Goal: Information Seeking & Learning: Learn about a topic

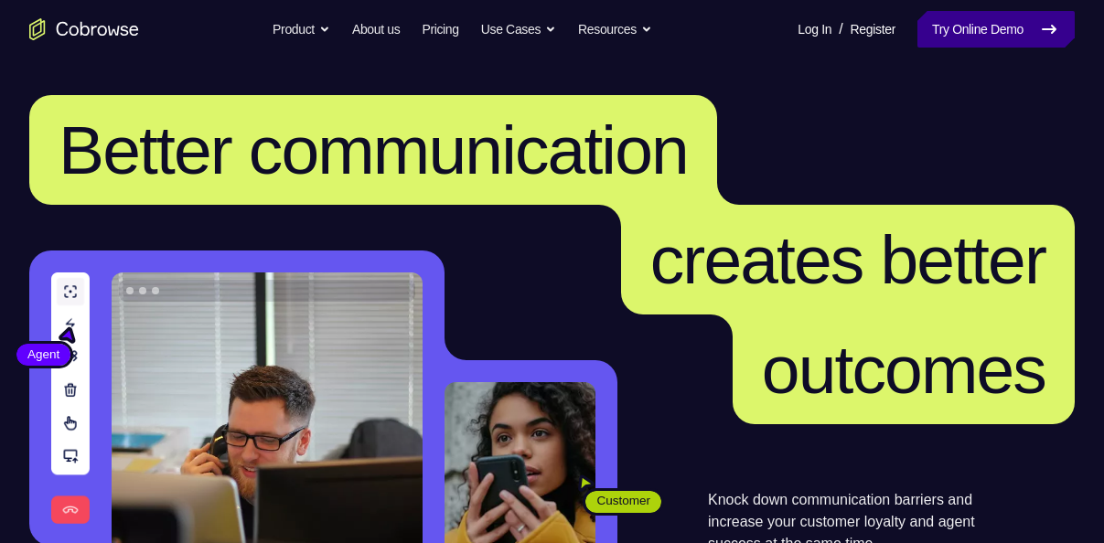
click at [1038, 26] on icon at bounding box center [1049, 29] width 22 height 22
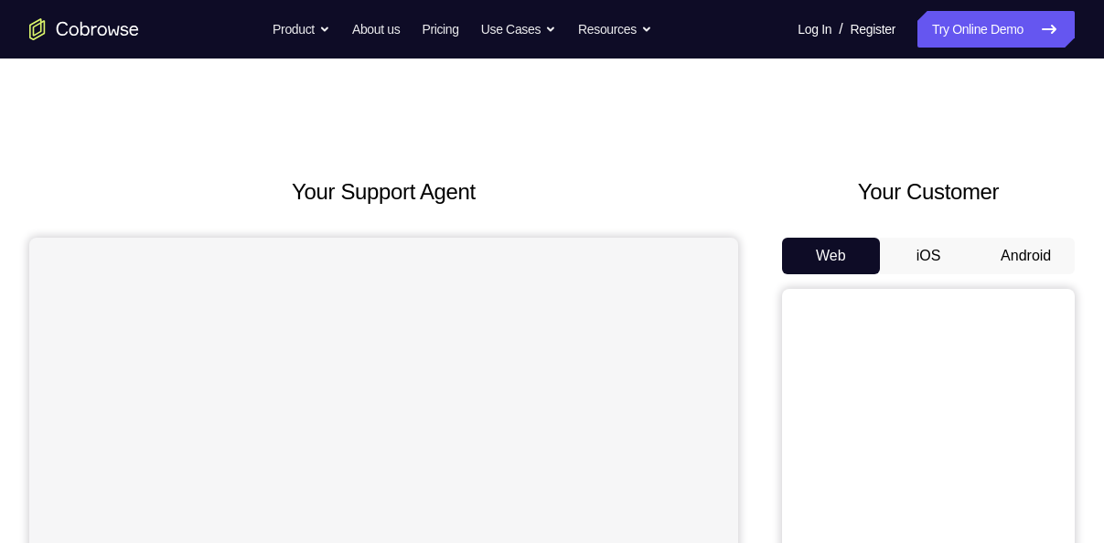
click at [1027, 245] on button "Android" at bounding box center [1026, 256] width 98 height 37
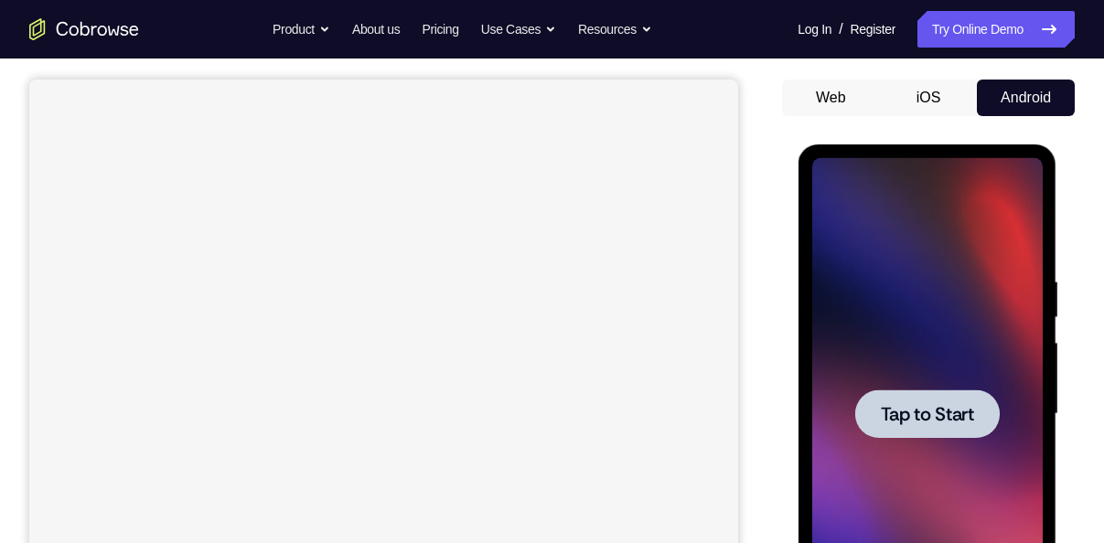
click at [914, 381] on div at bounding box center [926, 414] width 231 height 512
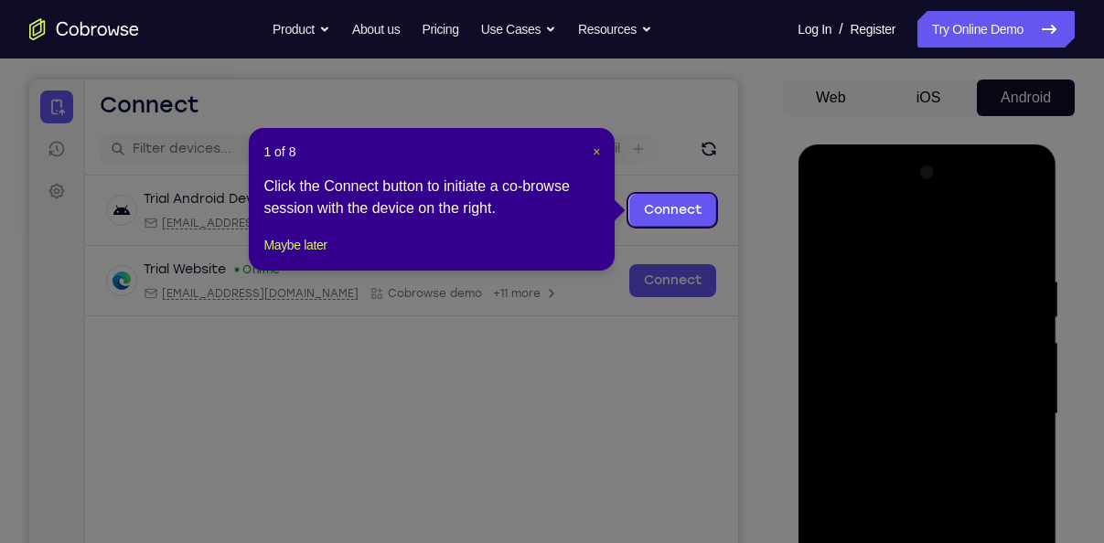
click at [600, 147] on span "×" at bounding box center [596, 152] width 7 height 15
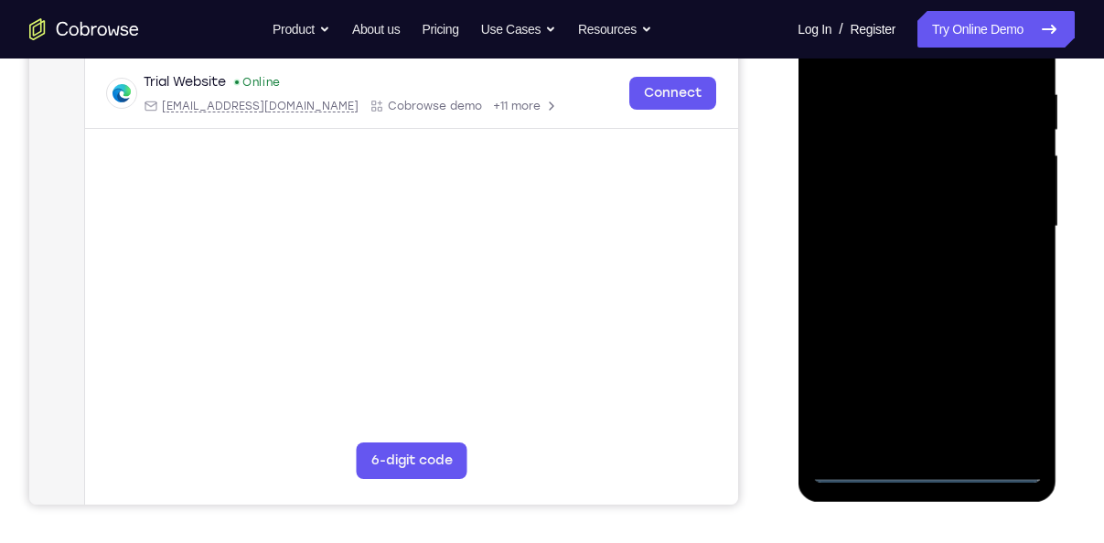
scroll to position [347, 0]
click at [868, 463] on div at bounding box center [926, 226] width 231 height 512
click at [859, 469] on div at bounding box center [926, 226] width 231 height 512
click at [886, 334] on div at bounding box center [926, 226] width 231 height 512
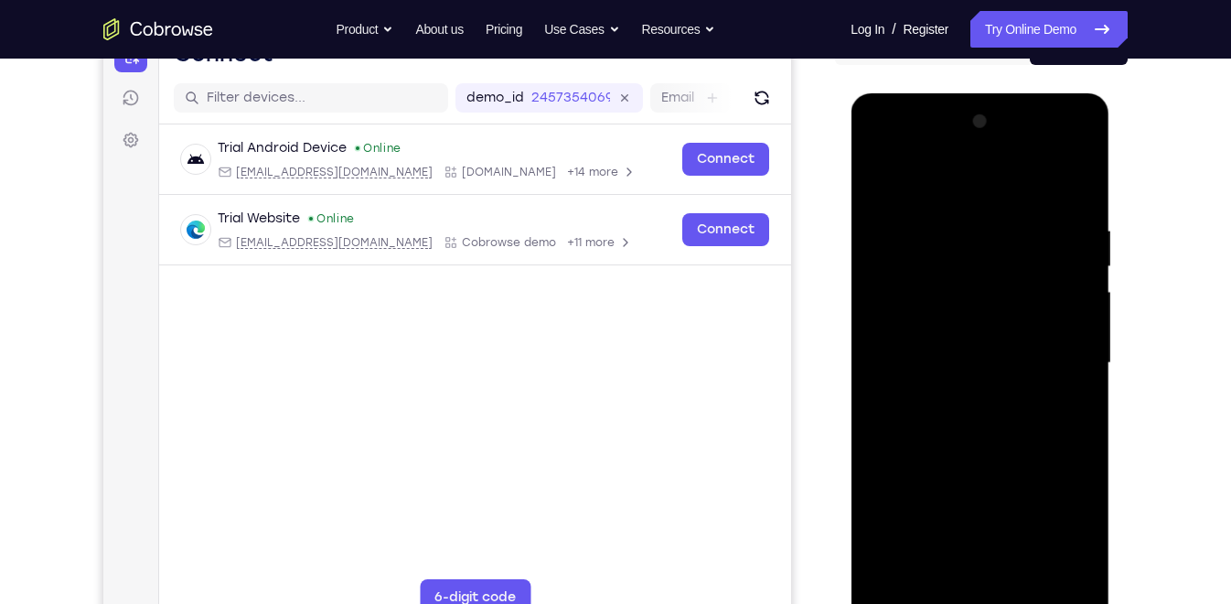
scroll to position [209, 0]
click at [1058, 537] on div at bounding box center [979, 364] width 231 height 512
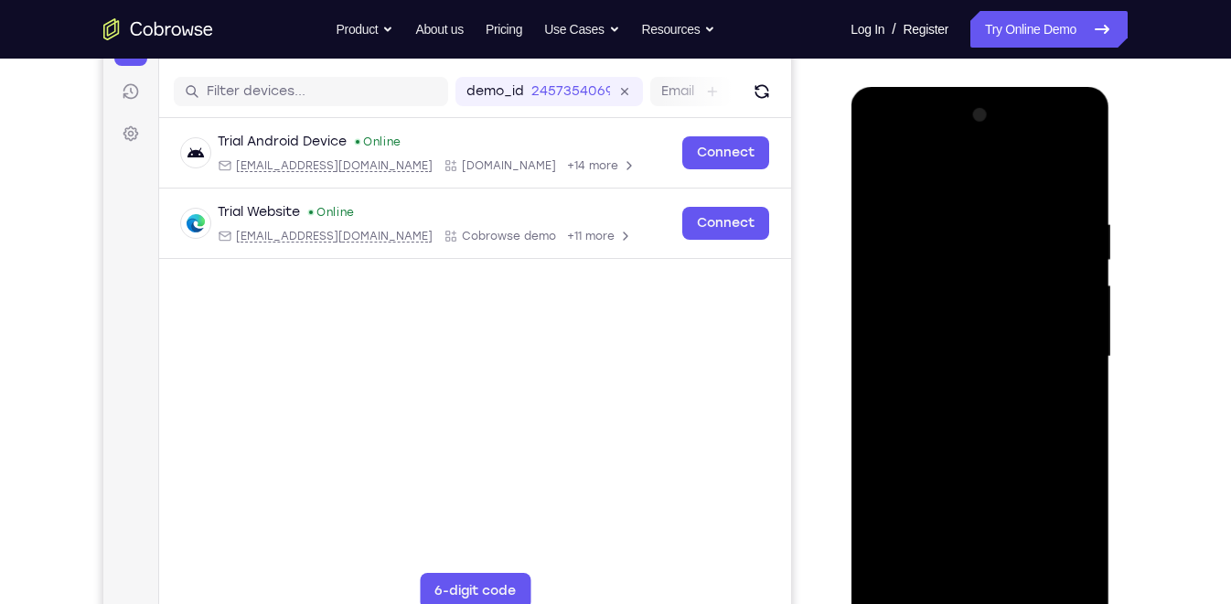
scroll to position [219, 0]
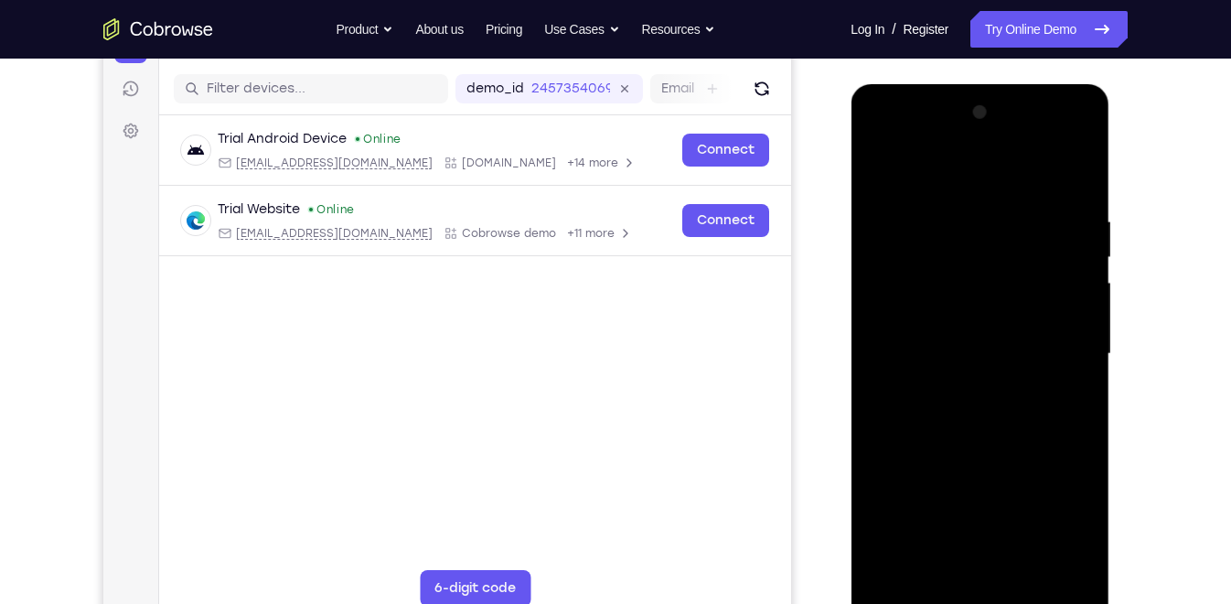
click at [995, 170] on div at bounding box center [979, 354] width 231 height 512
click at [1059, 353] on div at bounding box center [979, 354] width 231 height 512
click at [956, 389] on div at bounding box center [979, 354] width 231 height 512
click at [935, 330] on div at bounding box center [979, 354] width 231 height 512
click at [929, 314] on div at bounding box center [979, 354] width 231 height 512
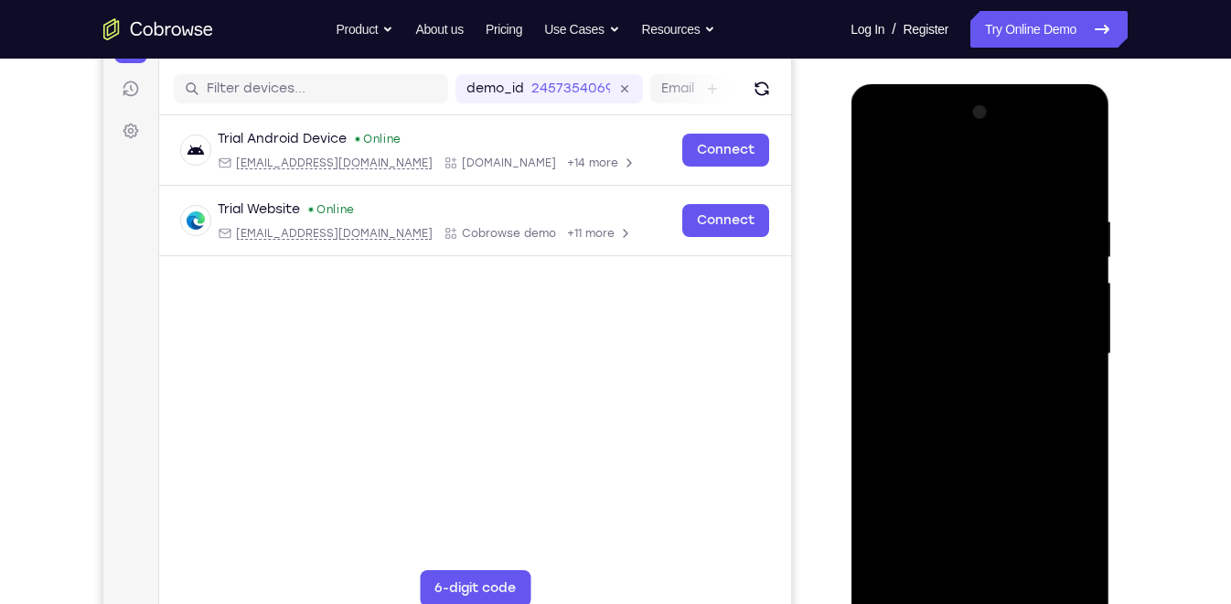
click at [929, 314] on div at bounding box center [979, 354] width 231 height 512
click at [947, 345] on div at bounding box center [979, 354] width 231 height 512
click at [1002, 424] on div at bounding box center [979, 354] width 231 height 512
drag, startPoint x: 1008, startPoint y: 414, endPoint x: 1014, endPoint y: 342, distance: 72.5
click at [1014, 342] on div at bounding box center [979, 354] width 231 height 512
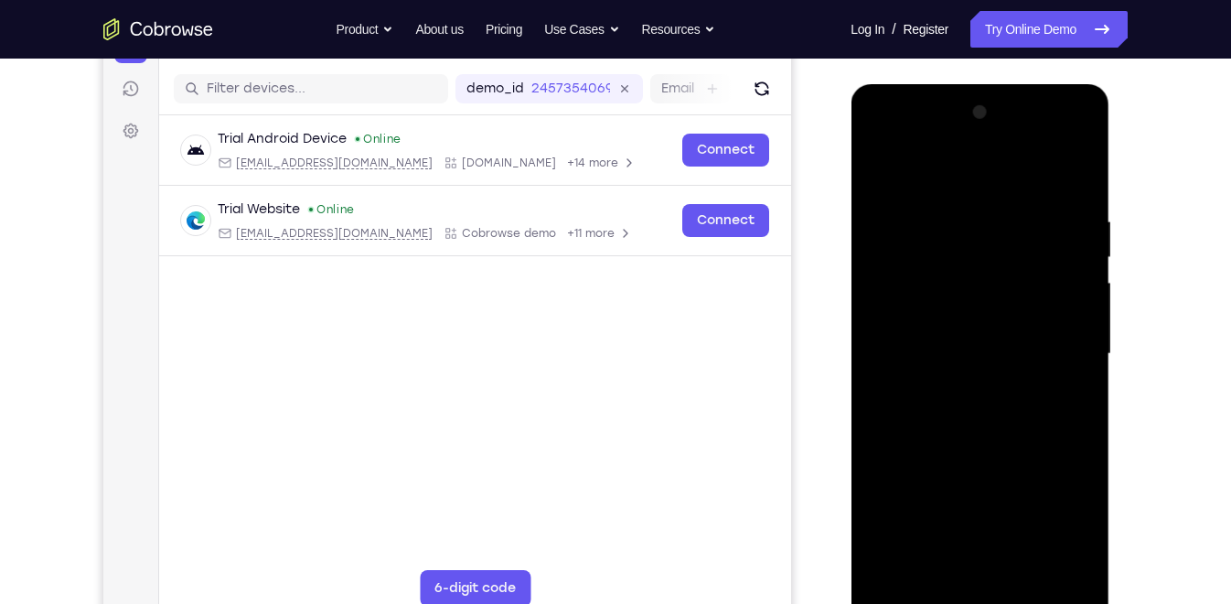
click at [1086, 365] on div at bounding box center [979, 354] width 231 height 512
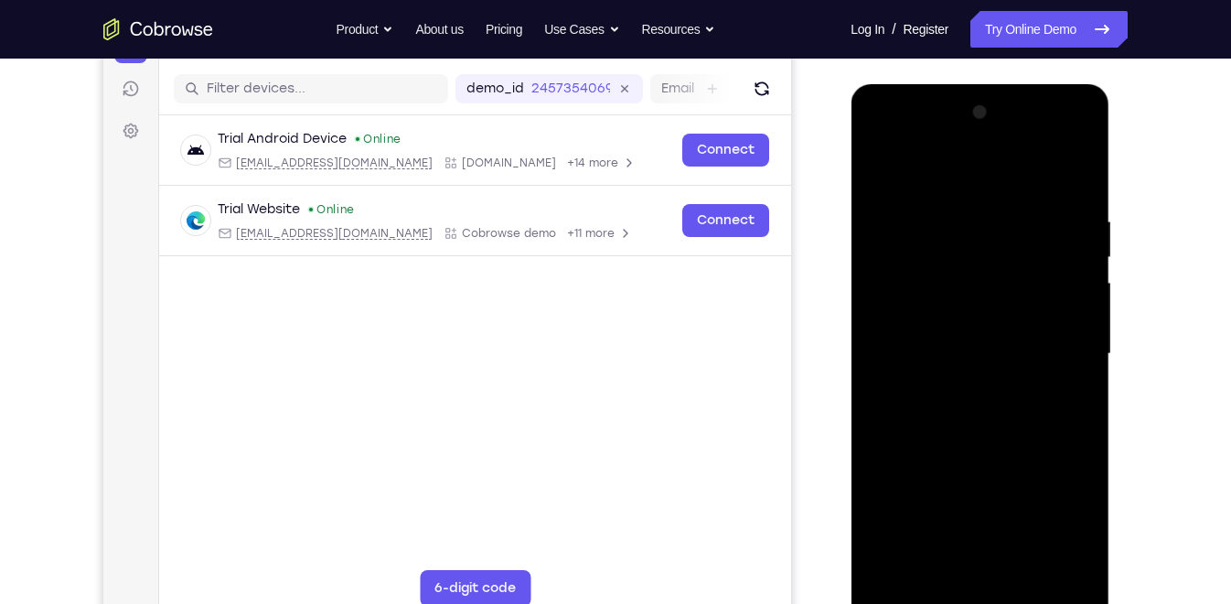
drag, startPoint x: 1032, startPoint y: 427, endPoint x: 1030, endPoint y: 412, distance: 15.7
click at [1030, 412] on div at bounding box center [979, 354] width 231 height 512
drag, startPoint x: 1047, startPoint y: 430, endPoint x: 1045, endPoint y: 342, distance: 87.9
click at [1045, 342] on div at bounding box center [979, 354] width 231 height 512
drag, startPoint x: 1002, startPoint y: 462, endPoint x: 1004, endPoint y: 306, distance: 155.5
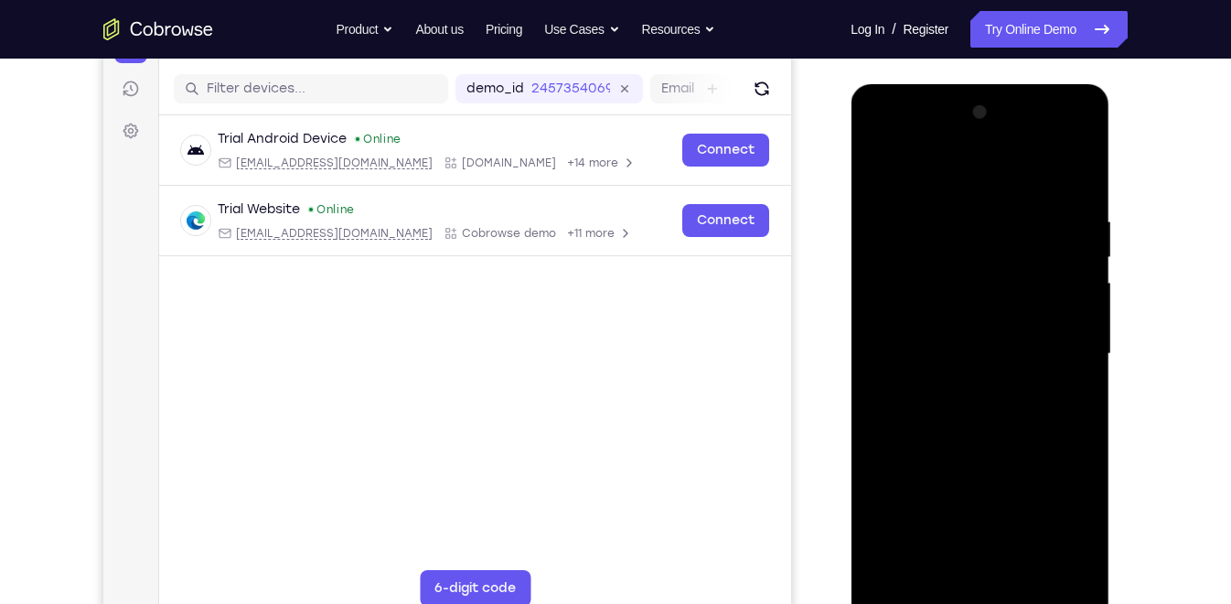
click at [1004, 306] on div at bounding box center [979, 354] width 231 height 512
drag, startPoint x: 1050, startPoint y: 550, endPoint x: 1042, endPoint y: 448, distance: 101.9
click at [1042, 448] on div at bounding box center [979, 354] width 231 height 512
click at [1029, 542] on div at bounding box center [979, 354] width 231 height 512
click at [987, 442] on div at bounding box center [979, 354] width 231 height 512
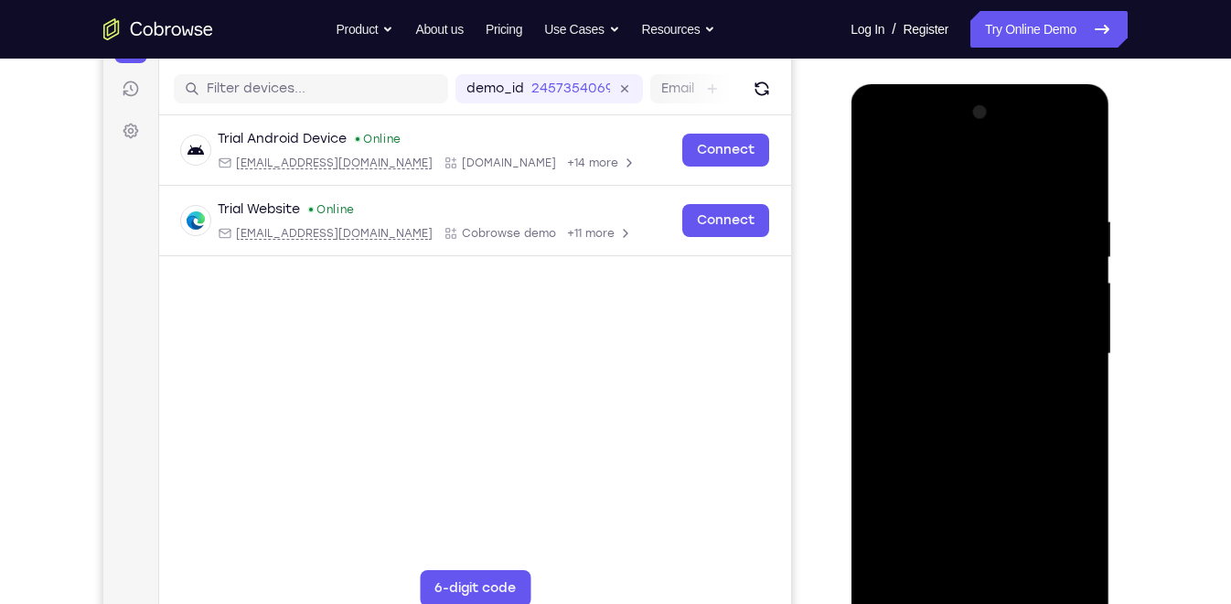
click at [980, 341] on div at bounding box center [979, 354] width 231 height 512
click at [883, 177] on div at bounding box center [979, 354] width 231 height 512
click at [986, 386] on div at bounding box center [979, 354] width 231 height 512
click at [909, 173] on div at bounding box center [979, 354] width 231 height 512
drag, startPoint x: 953, startPoint y: 361, endPoint x: 956, endPoint y: 426, distance: 65.0
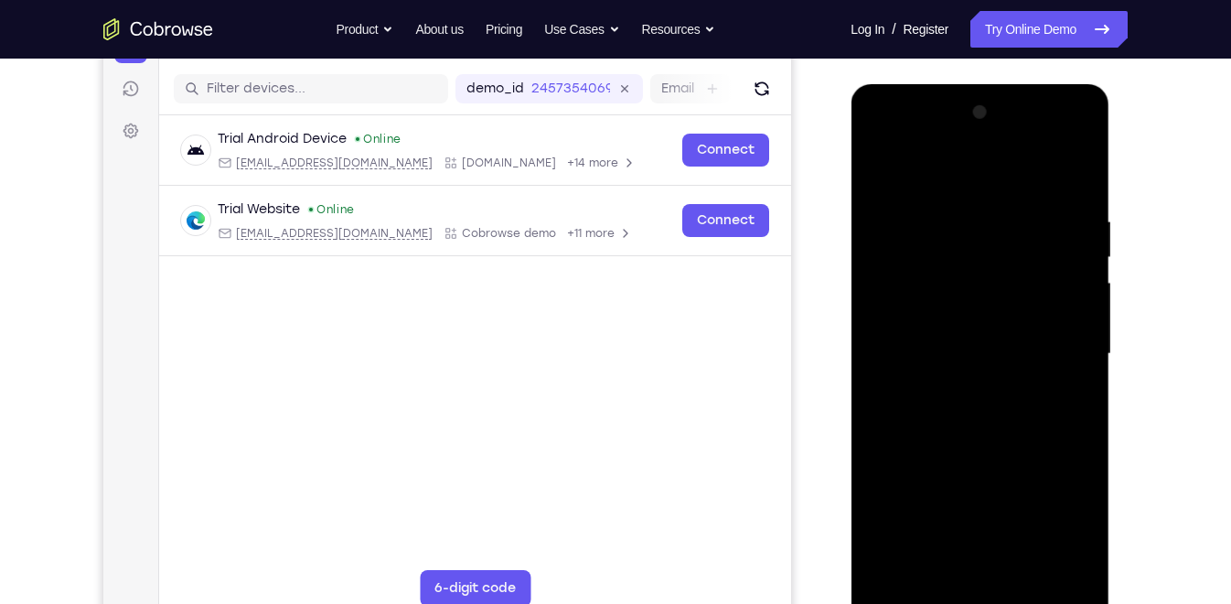
click at [956, 426] on div at bounding box center [979, 354] width 231 height 512
click at [883, 337] on div at bounding box center [979, 354] width 231 height 512
click at [1076, 115] on div at bounding box center [979, 354] width 231 height 512
click at [892, 542] on div at bounding box center [979, 354] width 231 height 512
click at [1079, 166] on div at bounding box center [979, 354] width 231 height 512
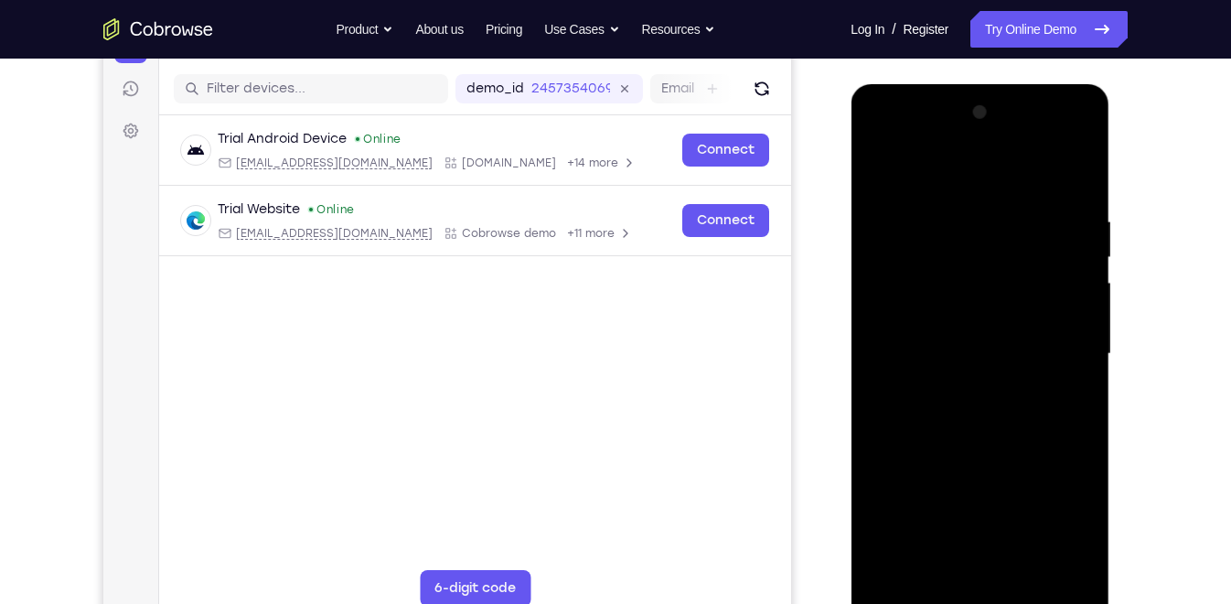
click at [884, 267] on div at bounding box center [979, 354] width 231 height 512
click at [881, 163] on div at bounding box center [979, 354] width 231 height 512
click at [1085, 160] on div at bounding box center [979, 354] width 231 height 512
click at [950, 205] on div at bounding box center [979, 354] width 231 height 512
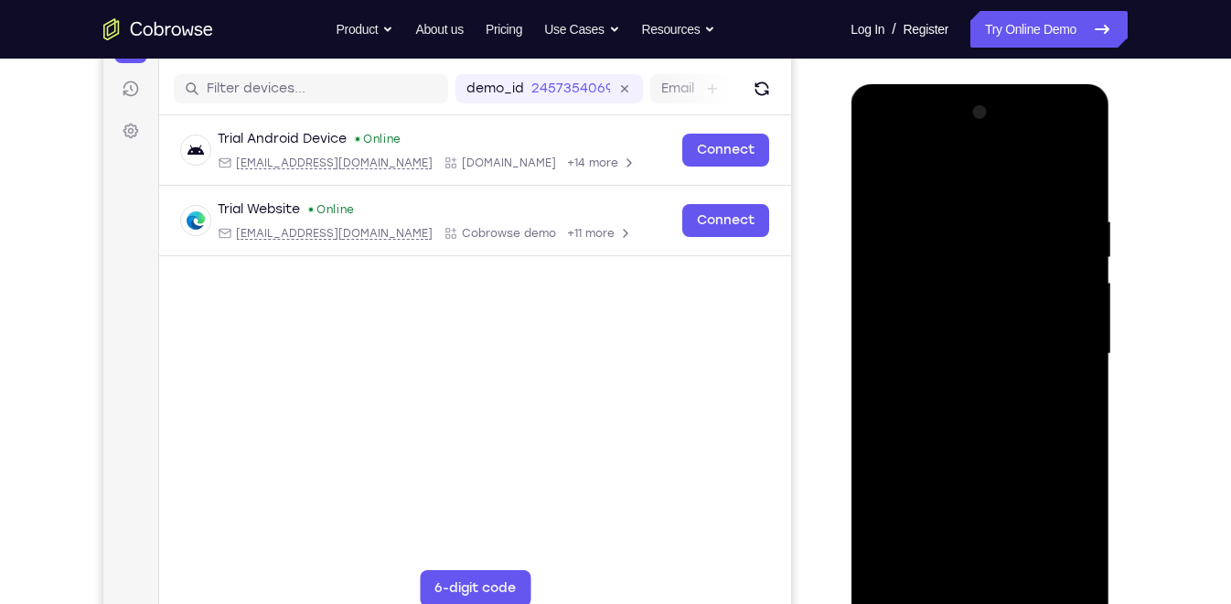
click at [887, 198] on div at bounding box center [979, 354] width 231 height 512
click at [877, 159] on div at bounding box center [979, 354] width 231 height 512
click at [883, 164] on div at bounding box center [979, 354] width 231 height 512
click at [1019, 207] on div at bounding box center [979, 354] width 231 height 512
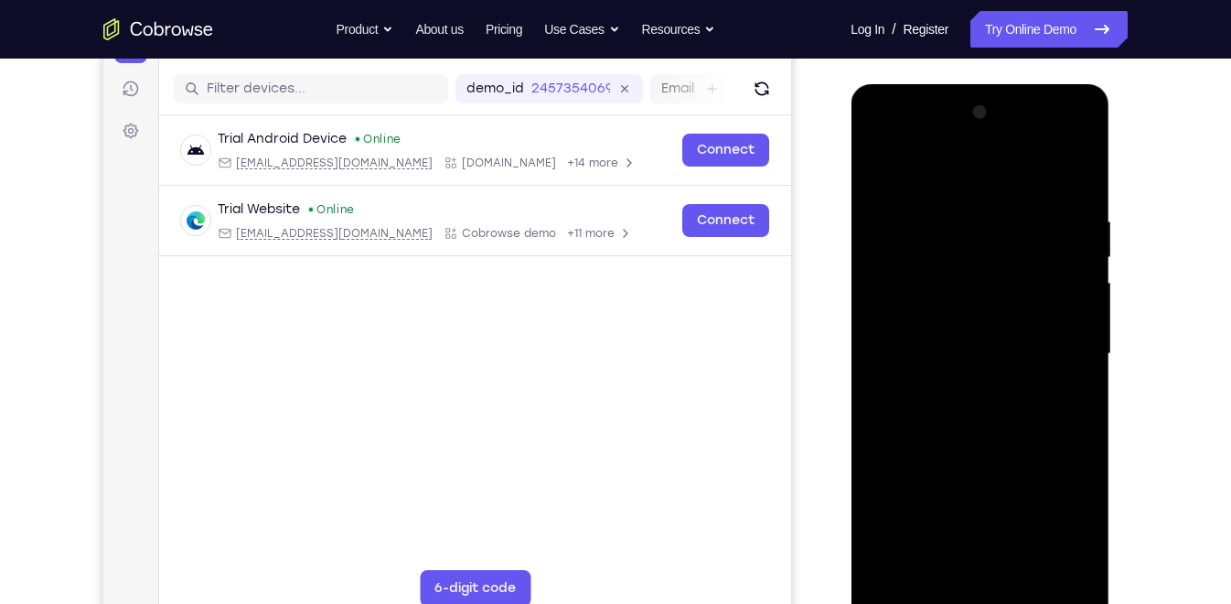
click at [1073, 175] on div at bounding box center [979, 354] width 231 height 512
drag, startPoint x: 1063, startPoint y: 207, endPoint x: 976, endPoint y: 212, distance: 87.1
click at [976, 212] on div at bounding box center [979, 354] width 231 height 512
click at [982, 207] on div at bounding box center [979, 354] width 231 height 512
click at [1072, 176] on div at bounding box center [979, 354] width 231 height 512
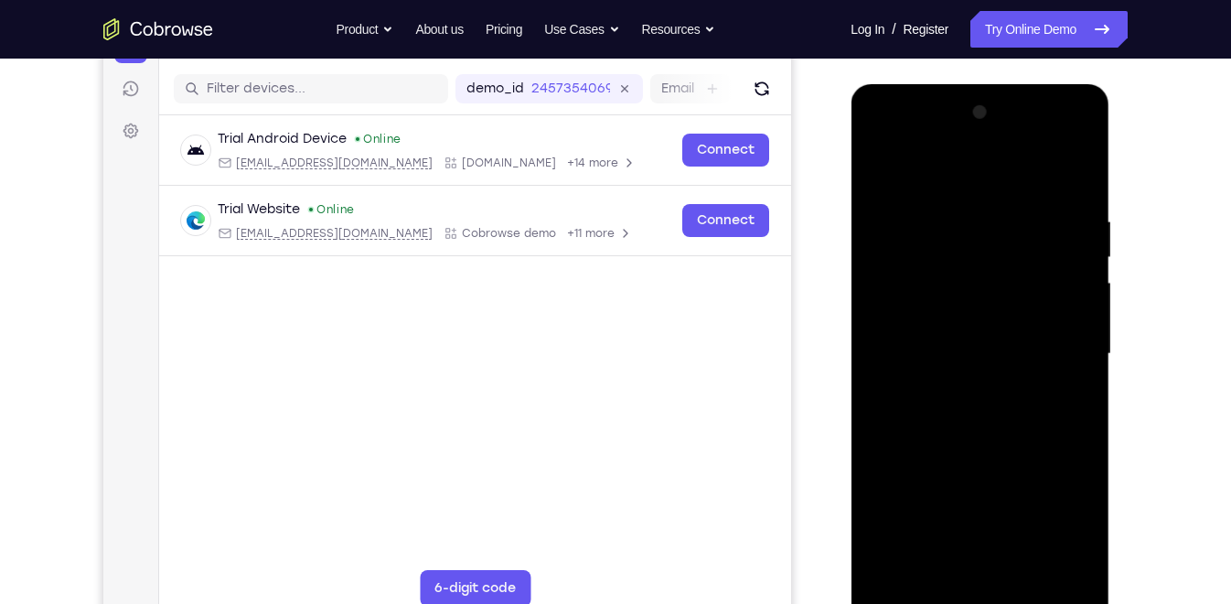
drag, startPoint x: 1070, startPoint y: 211, endPoint x: 918, endPoint y: 228, distance: 152.7
click at [918, 228] on div at bounding box center [979, 354] width 231 height 512
click at [948, 190] on div at bounding box center [979, 354] width 231 height 512
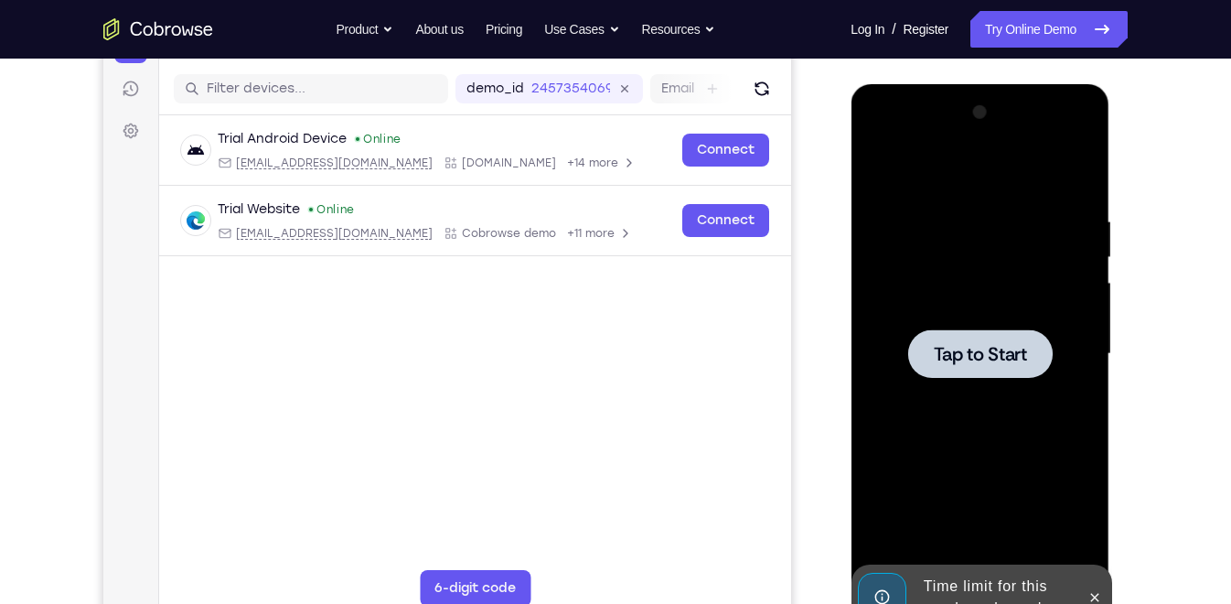
click at [977, 303] on div at bounding box center [979, 354] width 231 height 512
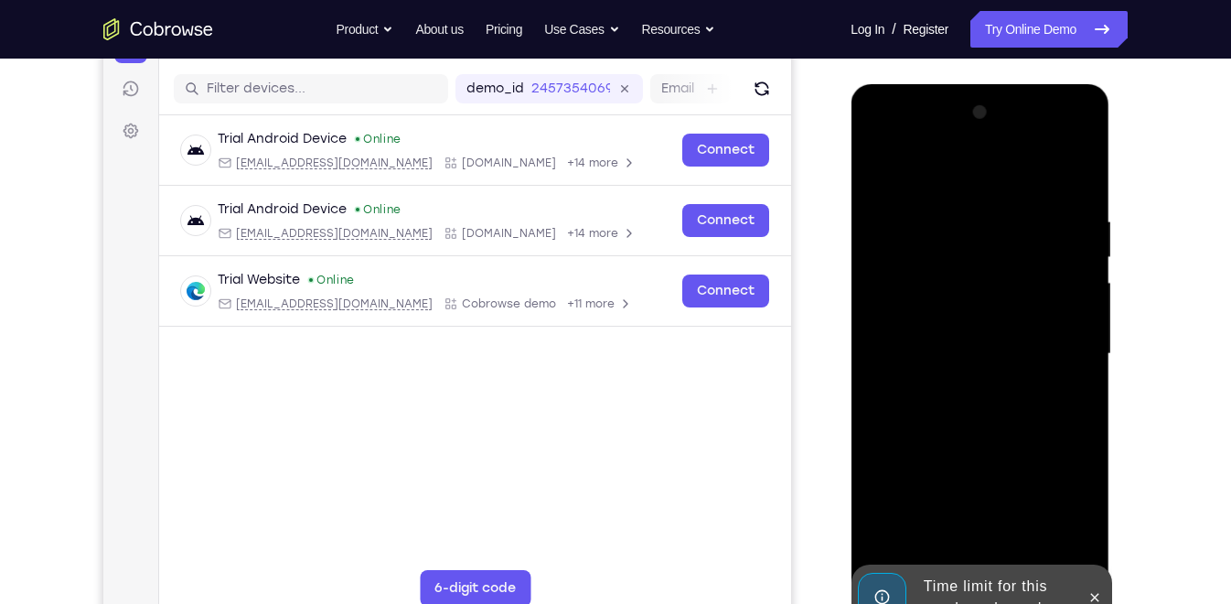
scroll to position [329, 0]
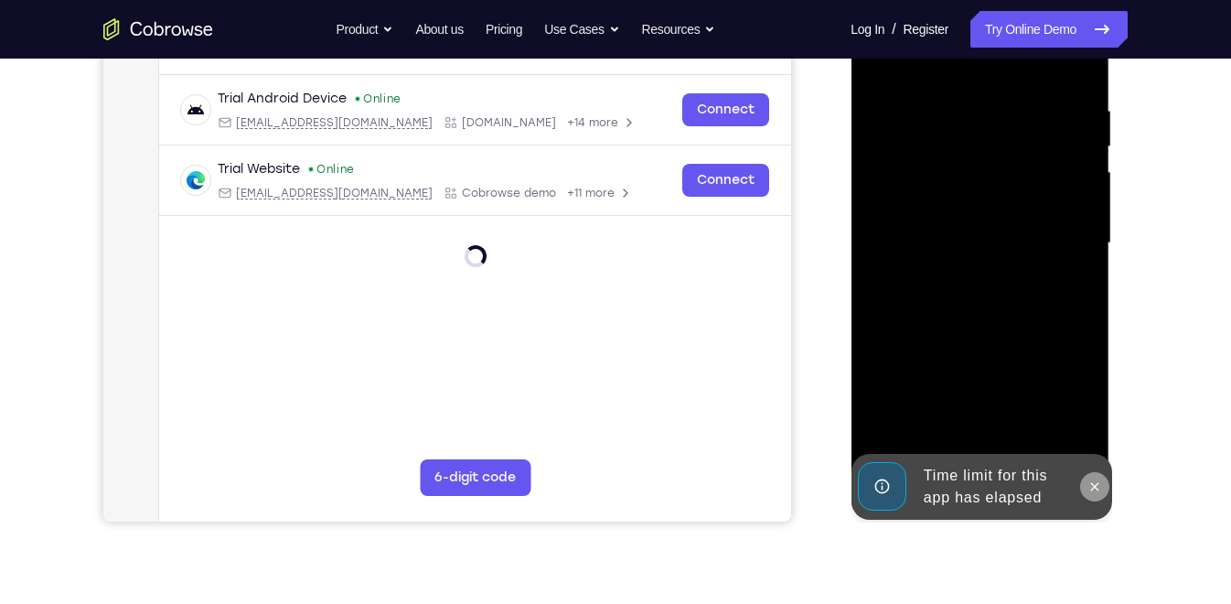
click at [1101, 494] on button at bounding box center [1093, 486] width 29 height 29
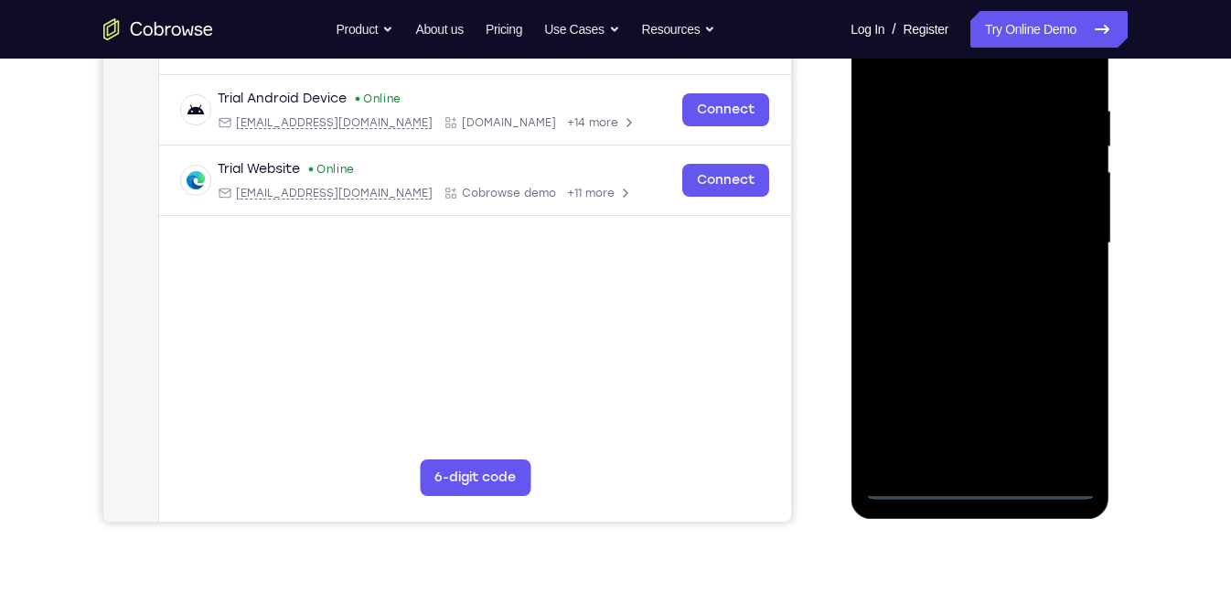
click at [913, 485] on div at bounding box center [979, 243] width 231 height 512
click at [911, 491] on div at bounding box center [979, 243] width 231 height 512
click at [1067, 399] on div at bounding box center [979, 243] width 231 height 512
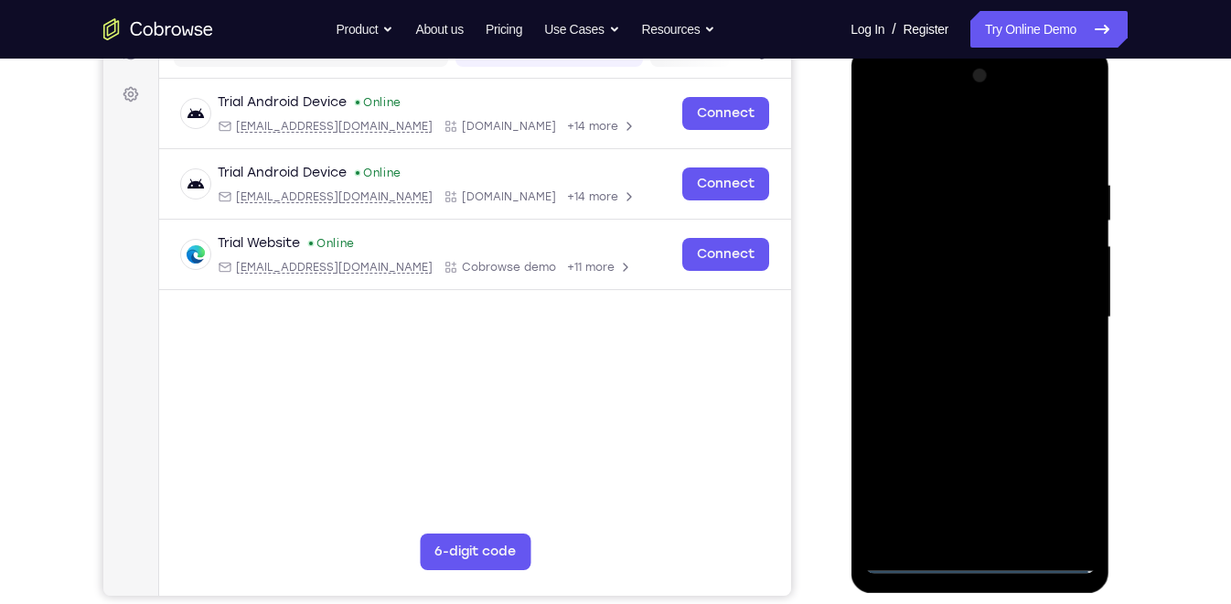
scroll to position [254, 0]
click at [987, 133] on div at bounding box center [979, 318] width 231 height 512
click at [1061, 302] on div at bounding box center [979, 318] width 231 height 512
click at [961, 351] on div at bounding box center [979, 318] width 231 height 512
click at [931, 310] on div at bounding box center [979, 318] width 231 height 512
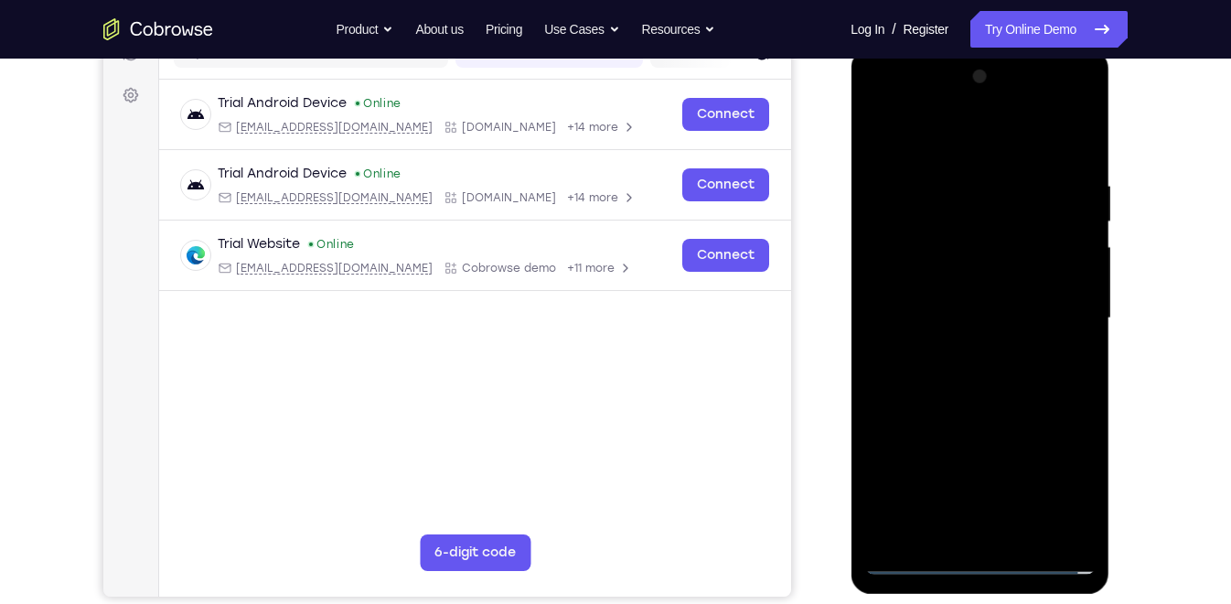
click at [943, 271] on div at bounding box center [979, 318] width 231 height 512
click at [917, 321] on div at bounding box center [979, 318] width 231 height 512
click at [920, 374] on div at bounding box center [979, 318] width 231 height 512
click at [989, 356] on div at bounding box center [979, 318] width 231 height 512
click at [995, 389] on div at bounding box center [979, 318] width 231 height 512
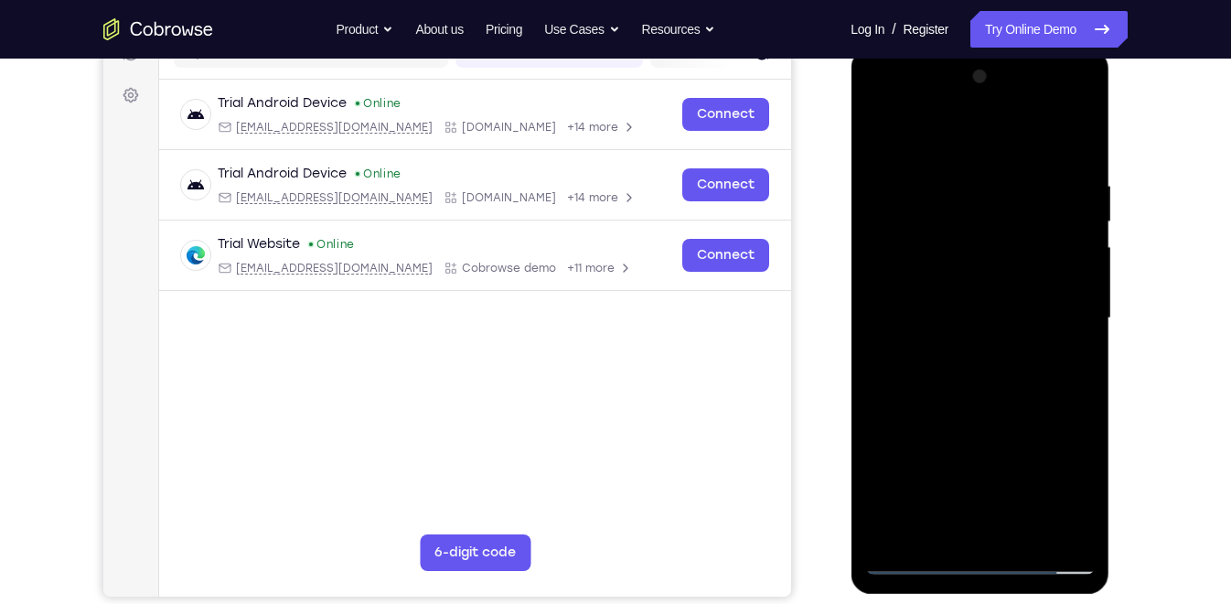
drag, startPoint x: 964, startPoint y: 381, endPoint x: 959, endPoint y: 260, distance: 121.8
click at [959, 260] on div at bounding box center [979, 318] width 231 height 512
drag, startPoint x: 966, startPoint y: 274, endPoint x: 985, endPoint y: 313, distance: 43.0
click at [985, 313] on div at bounding box center [979, 318] width 231 height 512
click at [1084, 306] on div at bounding box center [979, 318] width 231 height 512
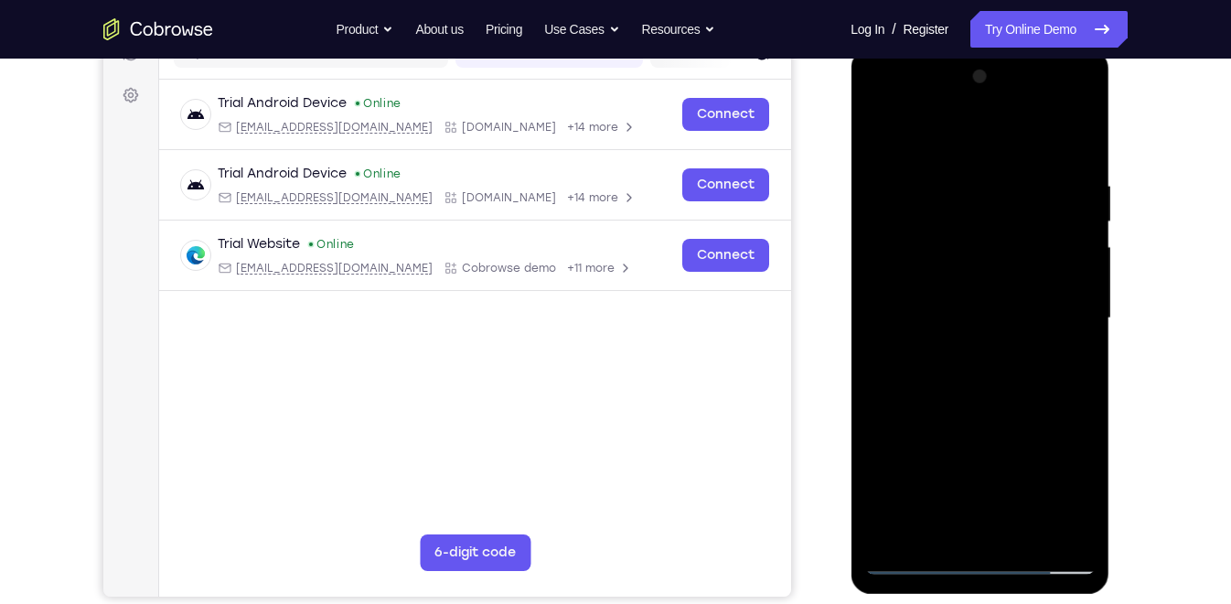
click at [1084, 306] on div at bounding box center [979, 318] width 231 height 512
click at [875, 308] on div at bounding box center [979, 318] width 231 height 512
click at [1084, 304] on div at bounding box center [979, 318] width 231 height 512
drag, startPoint x: 991, startPoint y: 345, endPoint x: 993, endPoint y: 168, distance: 176.6
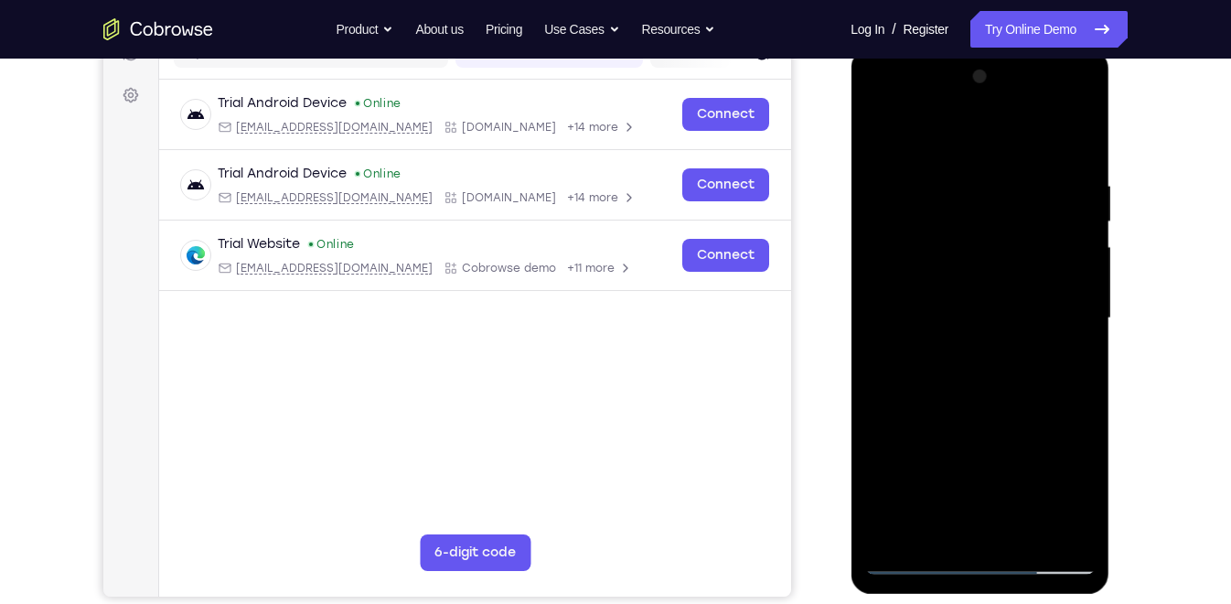
click at [993, 168] on div at bounding box center [979, 318] width 231 height 512
drag, startPoint x: 1000, startPoint y: 331, endPoint x: 1000, endPoint y: 198, distance: 133.6
click at [1000, 198] on div at bounding box center [979, 318] width 231 height 512
drag, startPoint x: 1020, startPoint y: 331, endPoint x: 1018, endPoint y: 182, distance: 149.1
click at [1018, 182] on div at bounding box center [979, 318] width 231 height 512
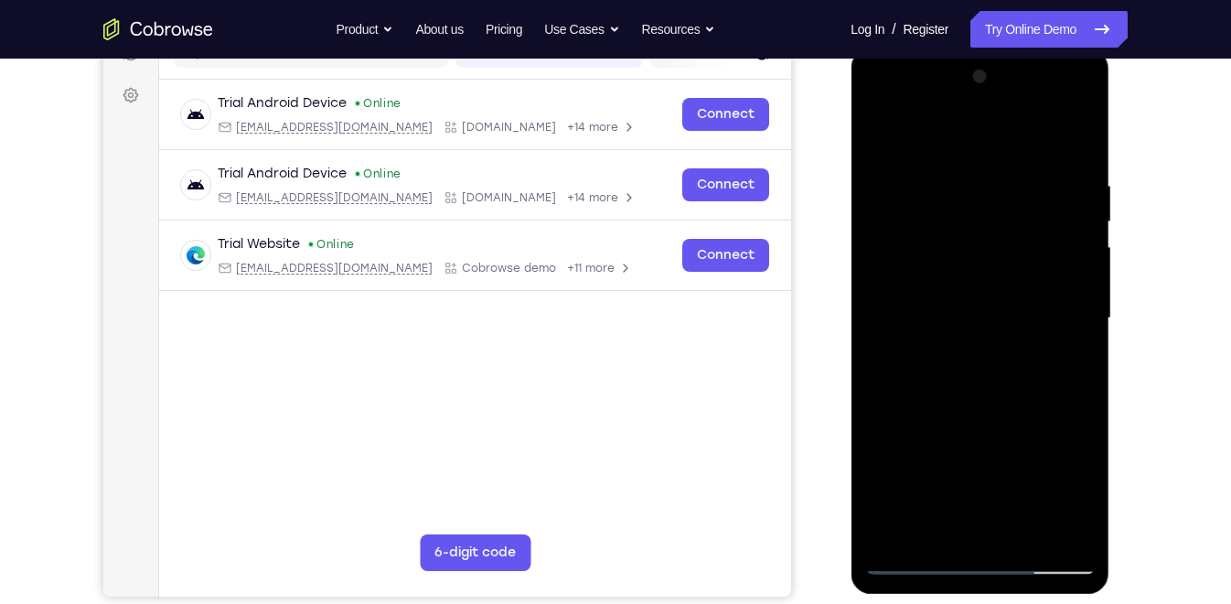
drag, startPoint x: 1019, startPoint y: 389, endPoint x: 1004, endPoint y: 199, distance: 190.9
click at [1004, 199] on div at bounding box center [979, 318] width 231 height 512
drag, startPoint x: 993, startPoint y: 394, endPoint x: 1000, endPoint y: 187, distance: 207.8
click at [1000, 187] on div at bounding box center [979, 318] width 231 height 512
drag, startPoint x: 1014, startPoint y: 412, endPoint x: 1011, endPoint y: 267, distance: 144.6
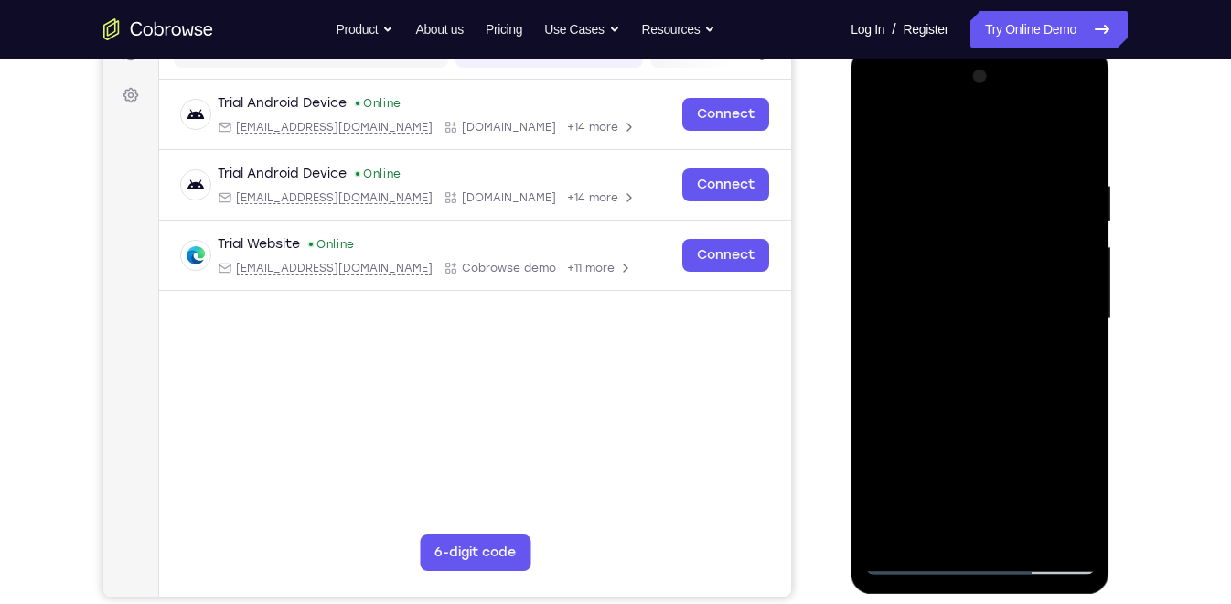
click at [1011, 267] on div at bounding box center [979, 318] width 231 height 512
click at [1078, 359] on div at bounding box center [979, 318] width 231 height 512
click at [1085, 366] on div at bounding box center [979, 318] width 231 height 512
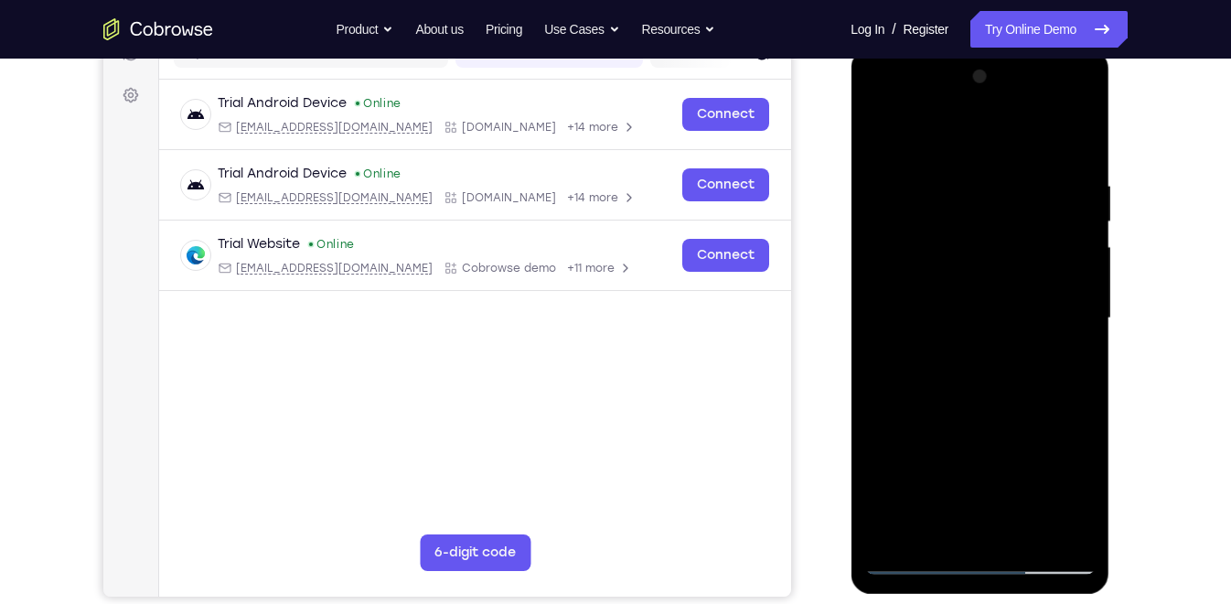
click at [1085, 366] on div at bounding box center [979, 318] width 231 height 512
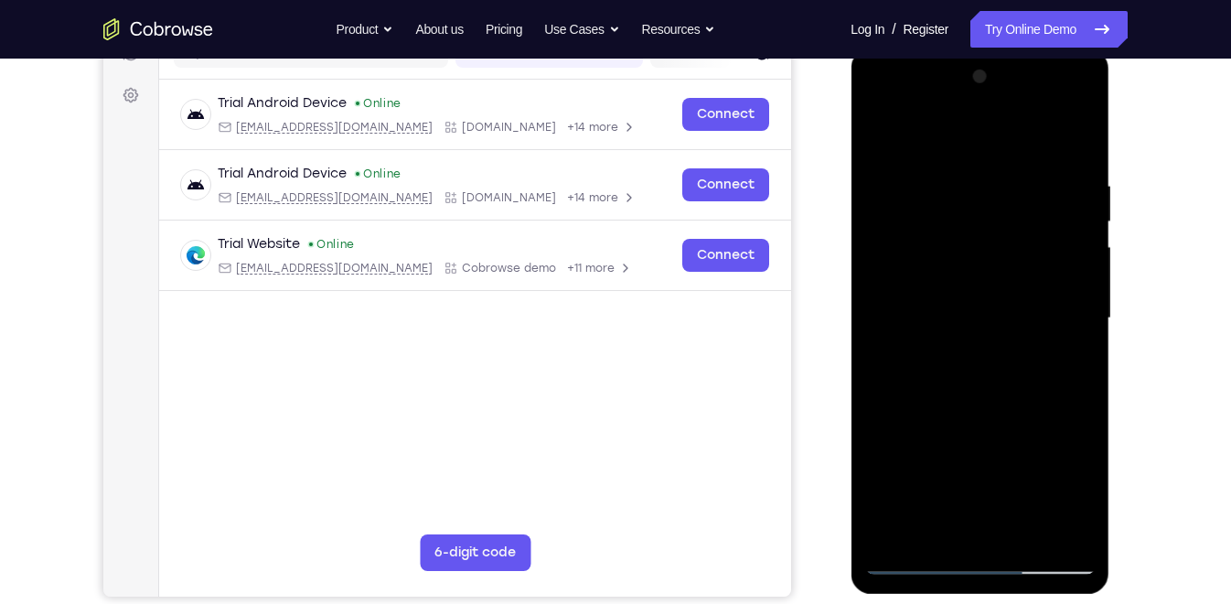
drag, startPoint x: 1034, startPoint y: 394, endPoint x: 1020, endPoint y: 216, distance: 178.9
click at [1020, 216] on div at bounding box center [979, 318] width 231 height 512
drag, startPoint x: 979, startPoint y: 453, endPoint x: 986, endPoint y: 259, distance: 194.1
click at [986, 259] on div at bounding box center [979, 318] width 231 height 512
drag, startPoint x: 995, startPoint y: 305, endPoint x: 995, endPoint y: 274, distance: 31.1
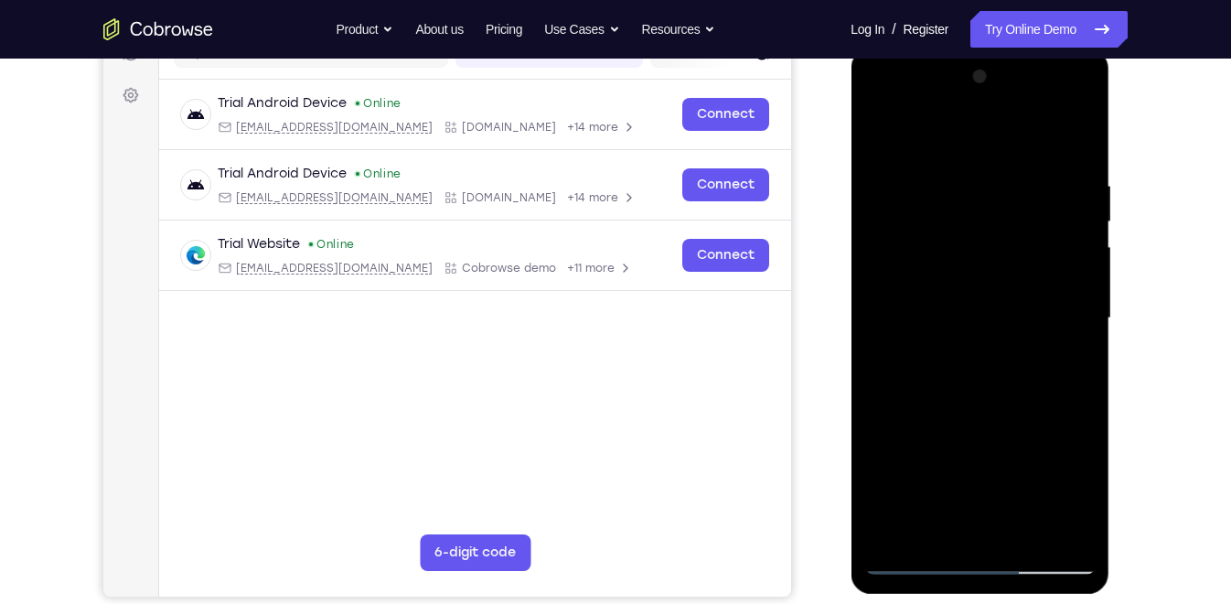
click at [995, 274] on div at bounding box center [979, 318] width 231 height 512
drag, startPoint x: 994, startPoint y: 354, endPoint x: 1001, endPoint y: 210, distance: 143.8
click at [1001, 210] on div at bounding box center [979, 318] width 231 height 512
drag, startPoint x: 996, startPoint y: 406, endPoint x: 988, endPoint y: 243, distance: 163.0
click at [988, 243] on div at bounding box center [979, 318] width 231 height 512
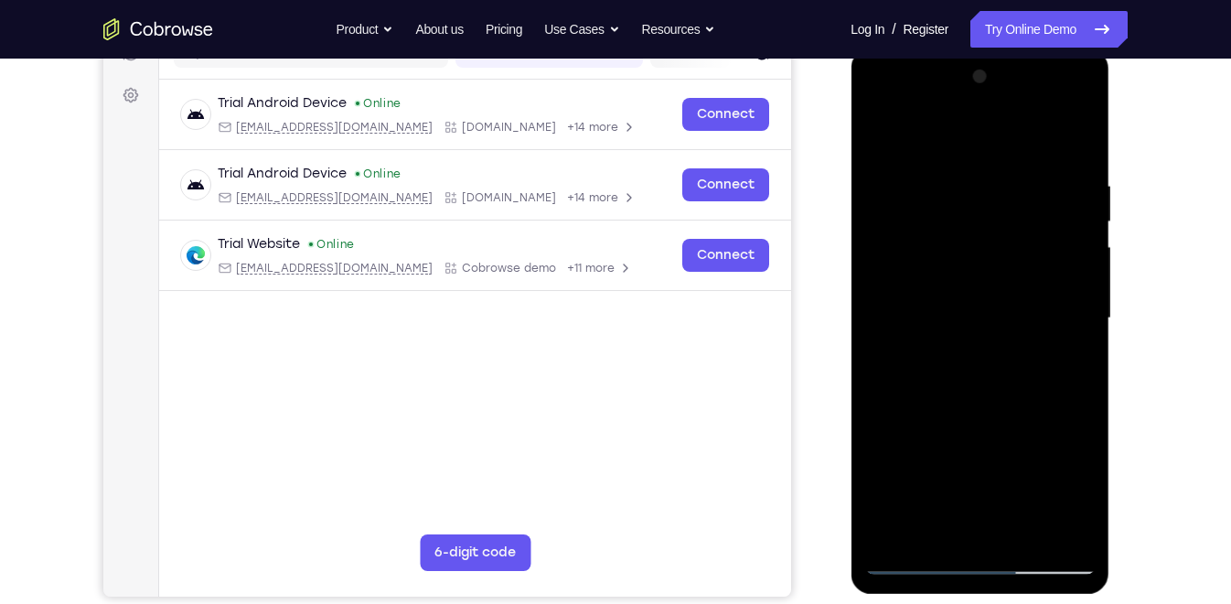
drag, startPoint x: 1001, startPoint y: 433, endPoint x: 995, endPoint y: 306, distance: 127.3
click at [995, 306] on div at bounding box center [979, 318] width 231 height 512
drag, startPoint x: 996, startPoint y: 338, endPoint x: 998, endPoint y: 174, distance: 163.8
click at [998, 174] on div at bounding box center [979, 318] width 231 height 512
drag, startPoint x: 1007, startPoint y: 341, endPoint x: 1005, endPoint y: 218, distance: 123.5
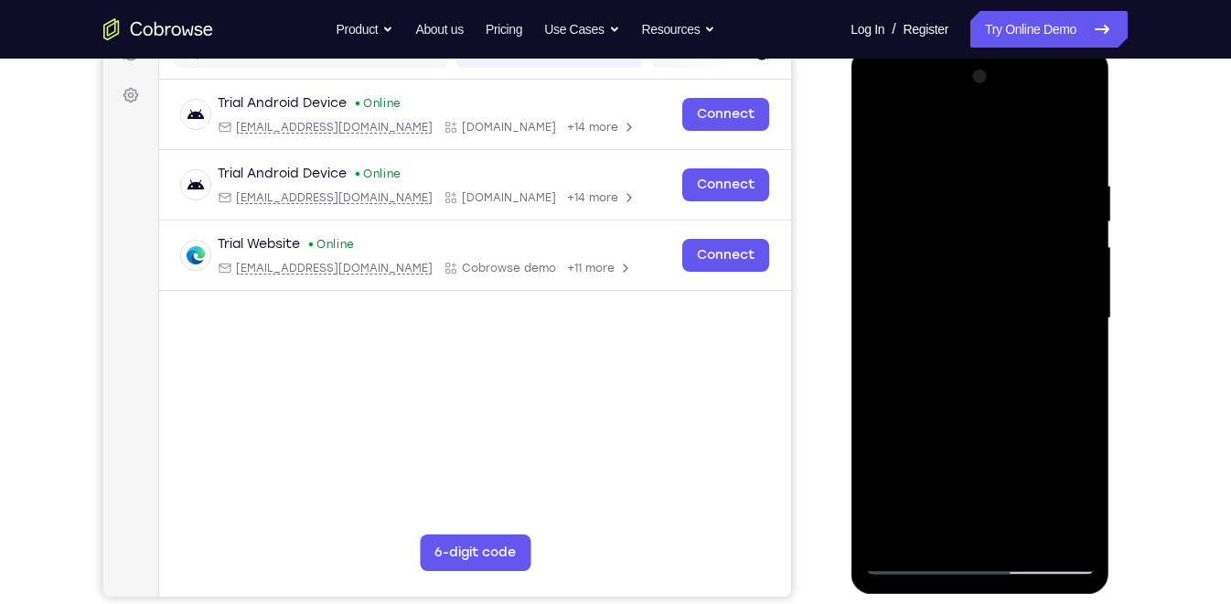
click at [1005, 218] on div at bounding box center [979, 318] width 231 height 512
drag, startPoint x: 1020, startPoint y: 353, endPoint x: 1024, endPoint y: 292, distance: 61.4
click at [1024, 292] on div at bounding box center [979, 318] width 231 height 512
drag, startPoint x: 1026, startPoint y: 385, endPoint x: 1025, endPoint y: 281, distance: 104.3
click at [1025, 281] on div at bounding box center [979, 318] width 231 height 512
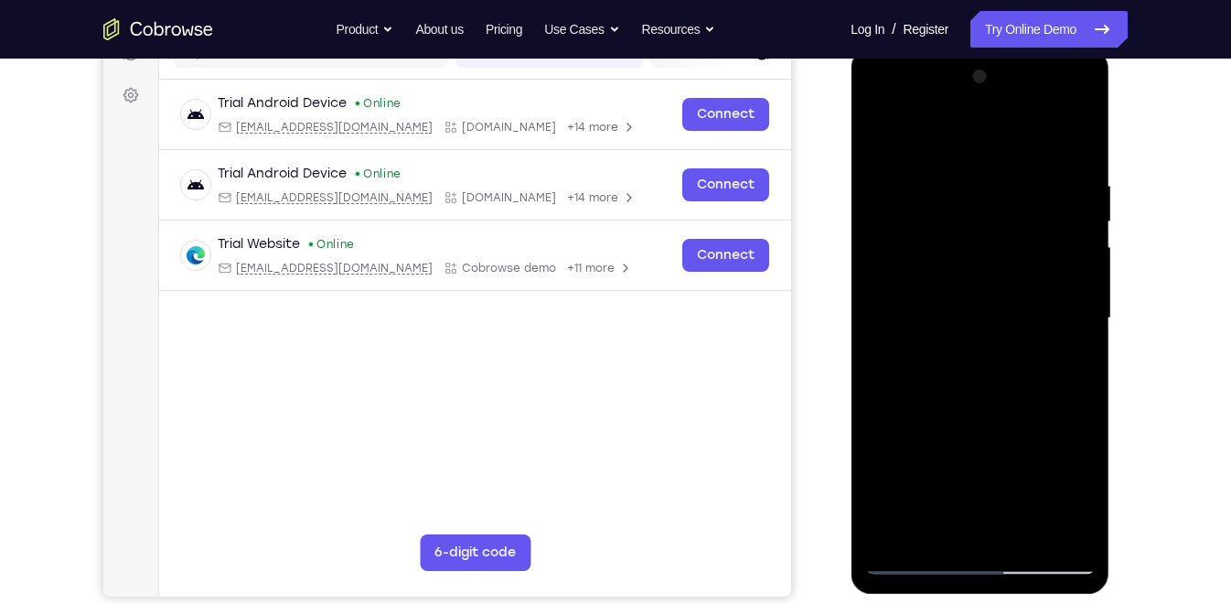
drag, startPoint x: 1025, startPoint y: 349, endPoint x: 1029, endPoint y: 310, distance: 39.5
click at [1029, 310] on div at bounding box center [979, 318] width 231 height 512
drag, startPoint x: 1012, startPoint y: 377, endPoint x: 998, endPoint y: 167, distance: 209.9
click at [998, 167] on div at bounding box center [979, 318] width 231 height 512
drag, startPoint x: 1021, startPoint y: 358, endPoint x: 1009, endPoint y: 210, distance: 147.8
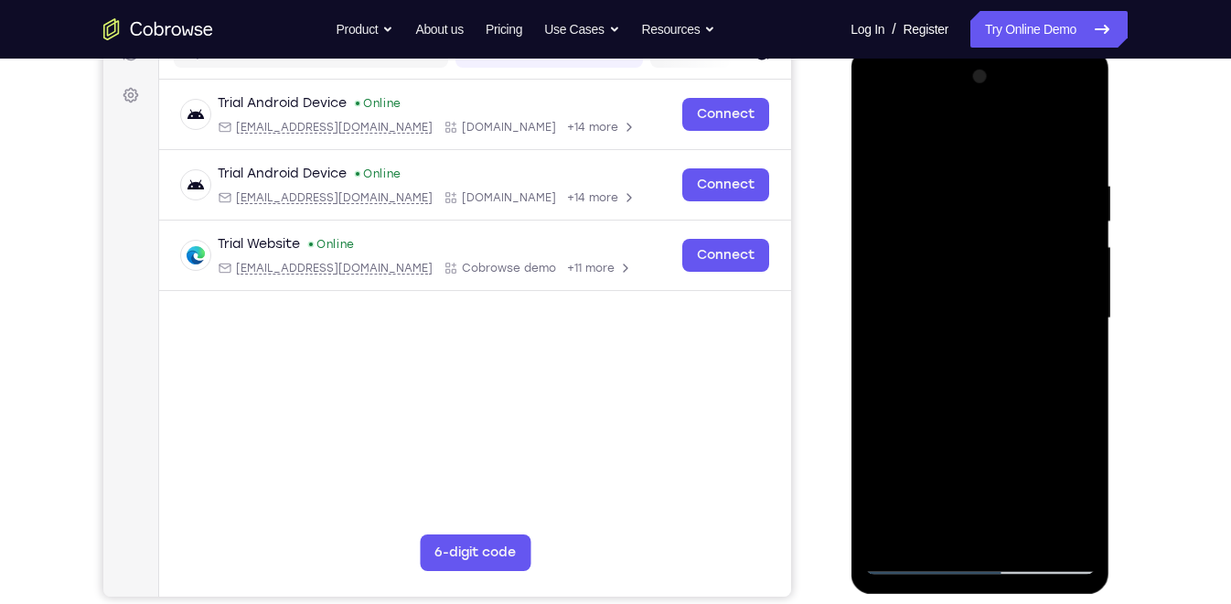
click at [1009, 210] on div at bounding box center [979, 318] width 231 height 512
drag, startPoint x: 990, startPoint y: 423, endPoint x: 988, endPoint y: 255, distance: 167.4
click at [988, 255] on div at bounding box center [979, 318] width 231 height 512
drag, startPoint x: 991, startPoint y: 356, endPoint x: 994, endPoint y: 301, distance: 55.0
click at [994, 301] on div at bounding box center [979, 318] width 231 height 512
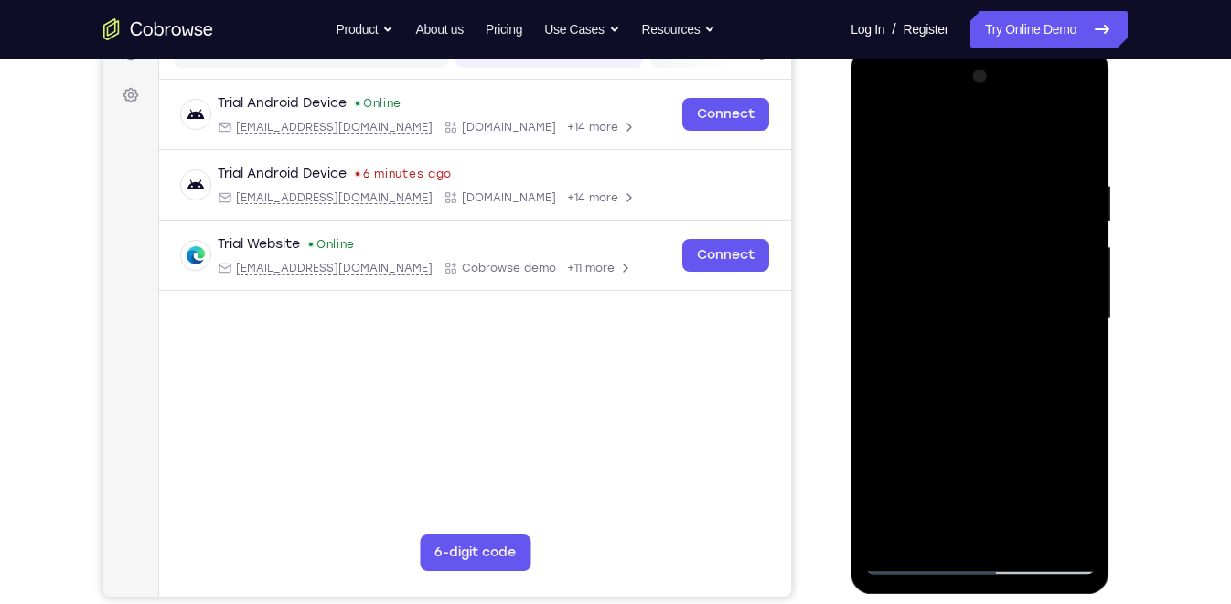
drag, startPoint x: 968, startPoint y: 431, endPoint x: 966, endPoint y: 272, distance: 159.2
click at [966, 272] on div at bounding box center [979, 318] width 231 height 512
drag, startPoint x: 951, startPoint y: 402, endPoint x: 952, endPoint y: 166, distance: 235.1
click at [952, 166] on div at bounding box center [979, 318] width 231 height 512
drag, startPoint x: 963, startPoint y: 290, endPoint x: 957, endPoint y: 192, distance: 98.1
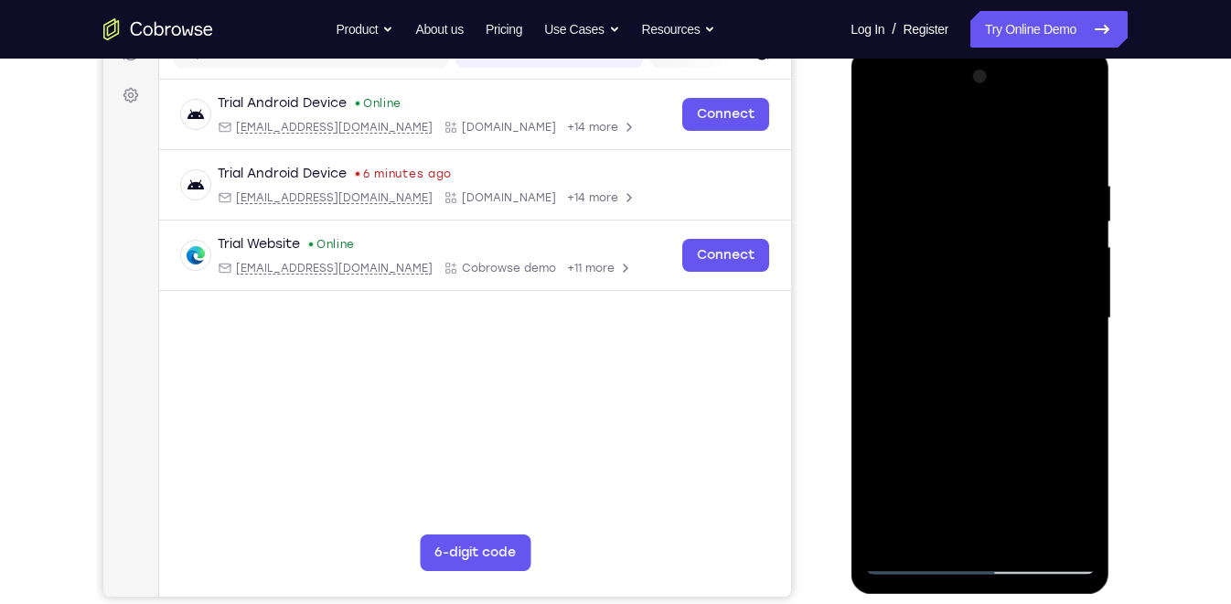
click at [957, 192] on div at bounding box center [979, 318] width 231 height 512
drag, startPoint x: 944, startPoint y: 328, endPoint x: 963, endPoint y: 190, distance: 139.5
click at [963, 190] on div at bounding box center [979, 318] width 231 height 512
drag, startPoint x: 962, startPoint y: 354, endPoint x: 966, endPoint y: 216, distance: 138.2
click at [966, 216] on div at bounding box center [979, 318] width 231 height 512
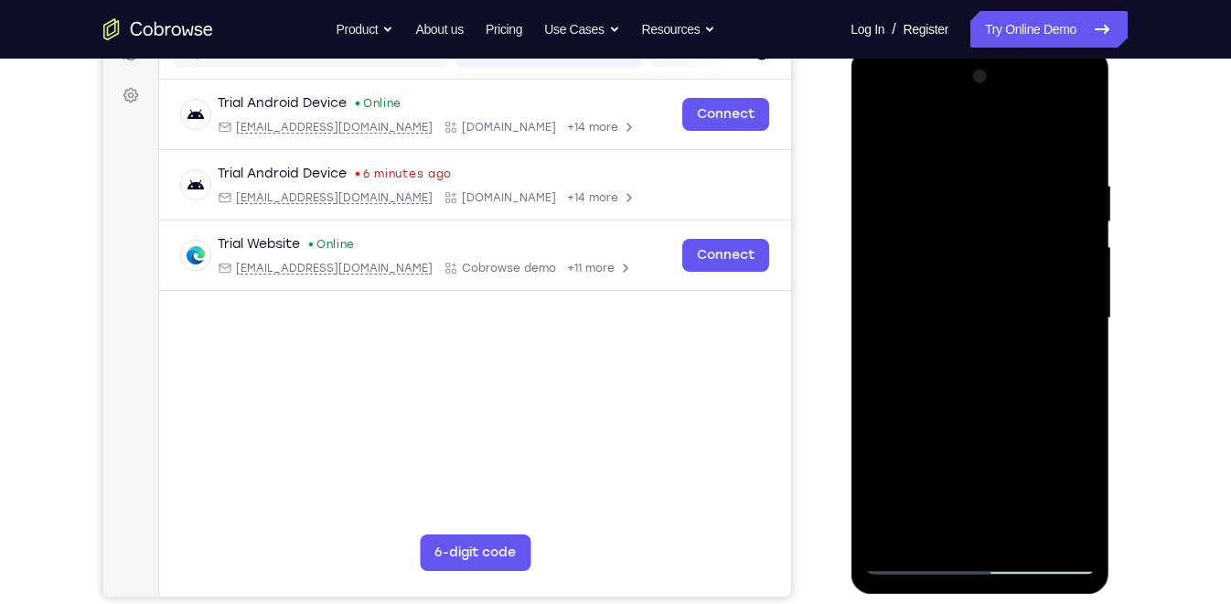
drag, startPoint x: 972, startPoint y: 355, endPoint x: 979, endPoint y: 169, distance: 185.8
click at [979, 169] on div at bounding box center [979, 318] width 231 height 512
drag, startPoint x: 1003, startPoint y: 316, endPoint x: 1007, endPoint y: 279, distance: 36.9
click at [1007, 279] on div at bounding box center [979, 318] width 231 height 512
click at [1079, 334] on div at bounding box center [979, 318] width 231 height 512
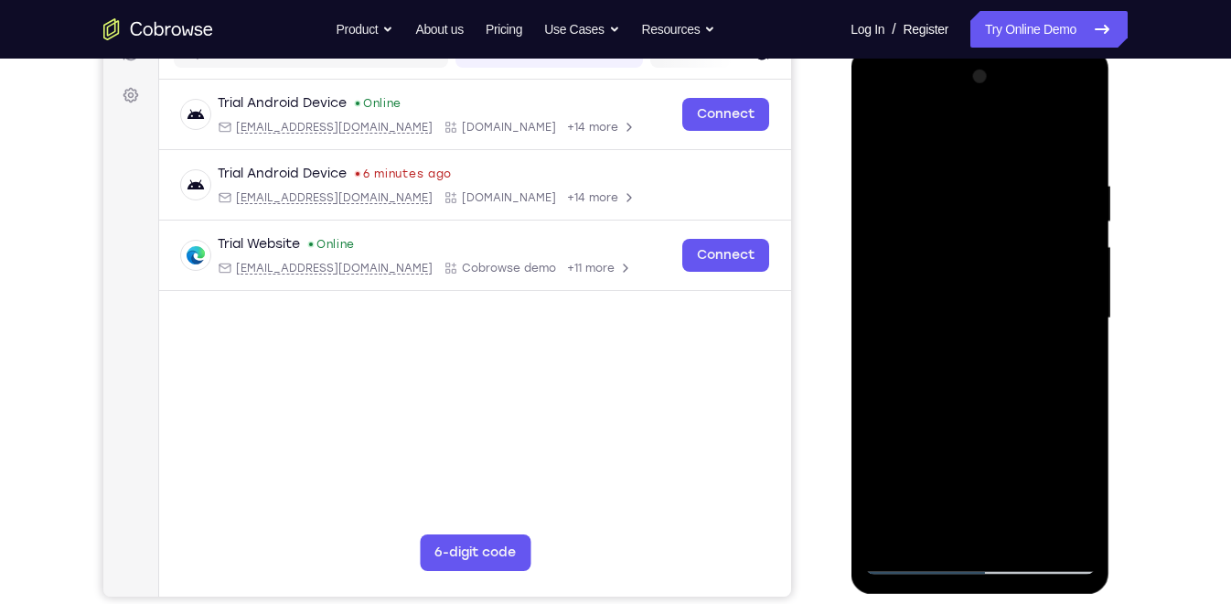
click at [1082, 339] on div at bounding box center [979, 318] width 231 height 512
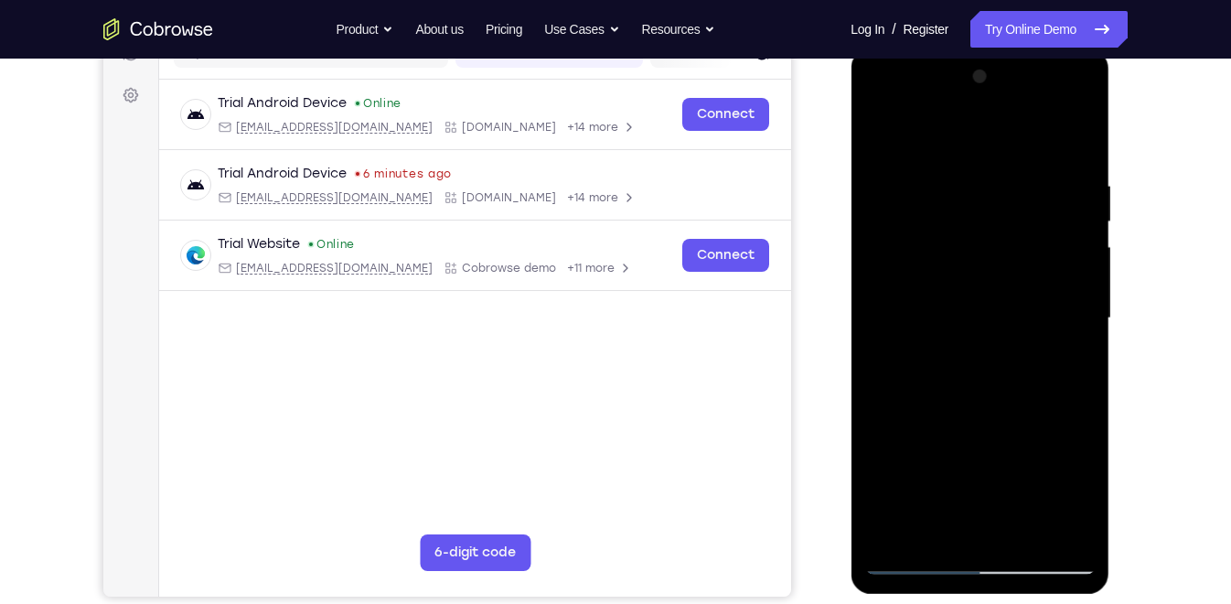
click at [1082, 339] on div at bounding box center [979, 318] width 231 height 512
drag, startPoint x: 939, startPoint y: 419, endPoint x: 972, endPoint y: 156, distance: 264.6
click at [972, 156] on div at bounding box center [979, 318] width 231 height 512
drag, startPoint x: 970, startPoint y: 316, endPoint x: 980, endPoint y: 122, distance: 194.2
click at [980, 122] on div at bounding box center [979, 318] width 231 height 512
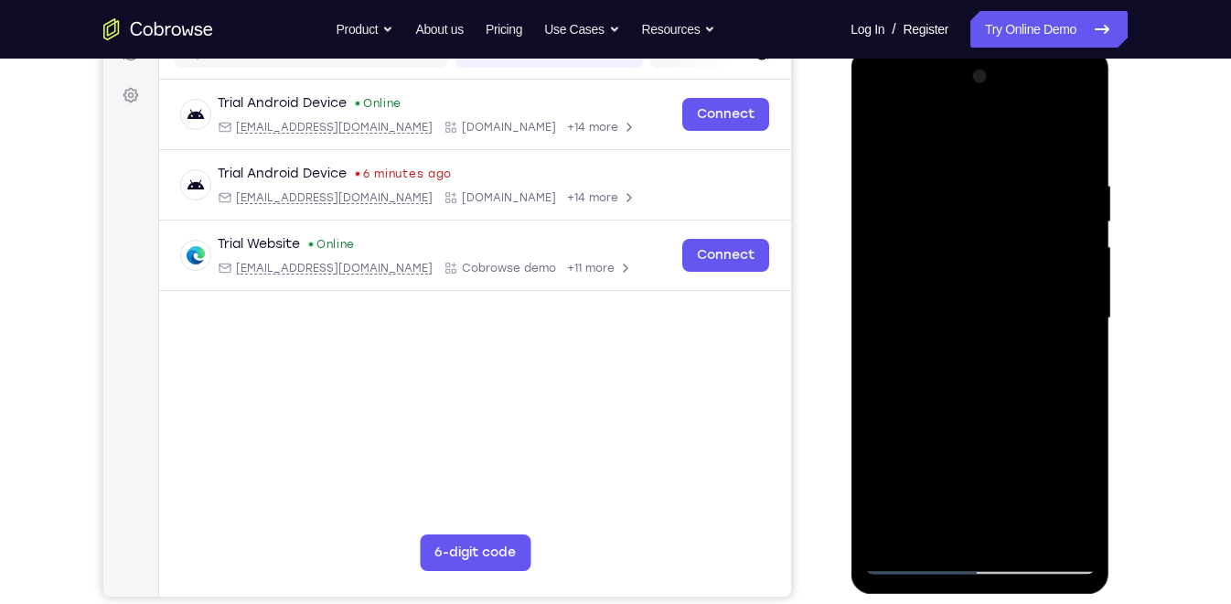
drag, startPoint x: 989, startPoint y: 427, endPoint x: 1003, endPoint y: 137, distance: 290.3
click at [1003, 137] on div at bounding box center [979, 318] width 231 height 512
click at [939, 530] on div at bounding box center [979, 318] width 231 height 512
click at [983, 134] on div at bounding box center [979, 318] width 231 height 512
click at [893, 179] on div at bounding box center [979, 318] width 231 height 512
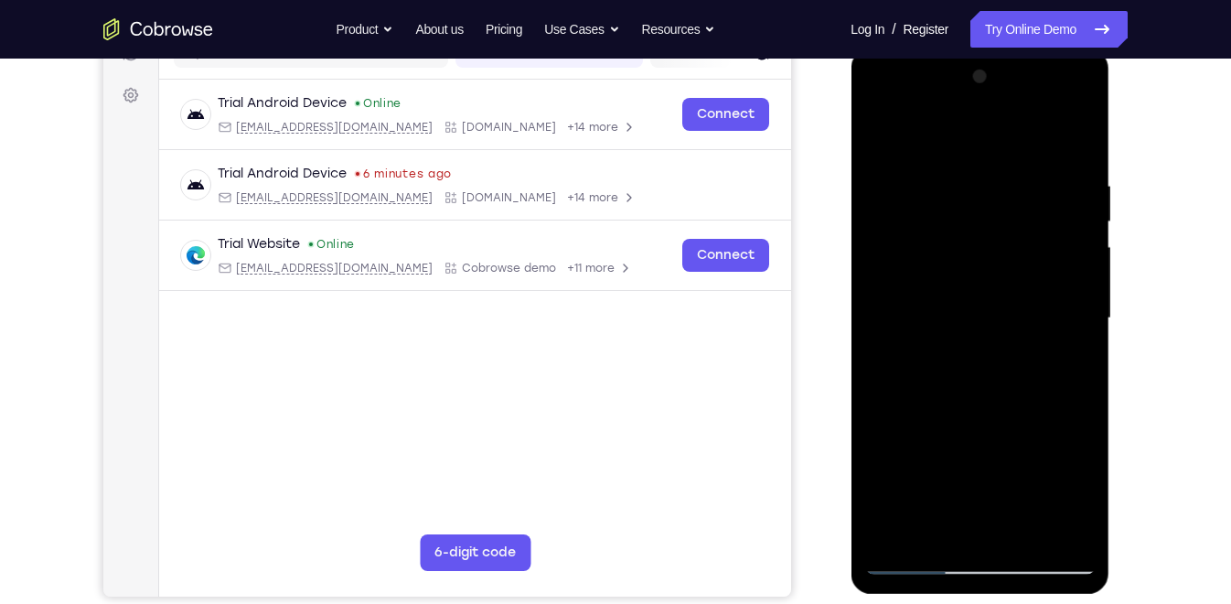
click at [1072, 137] on div at bounding box center [979, 318] width 231 height 512
click at [1052, 131] on div at bounding box center [979, 318] width 231 height 512
click at [1000, 167] on div at bounding box center [979, 318] width 231 height 512
click at [886, 133] on div at bounding box center [979, 318] width 231 height 512
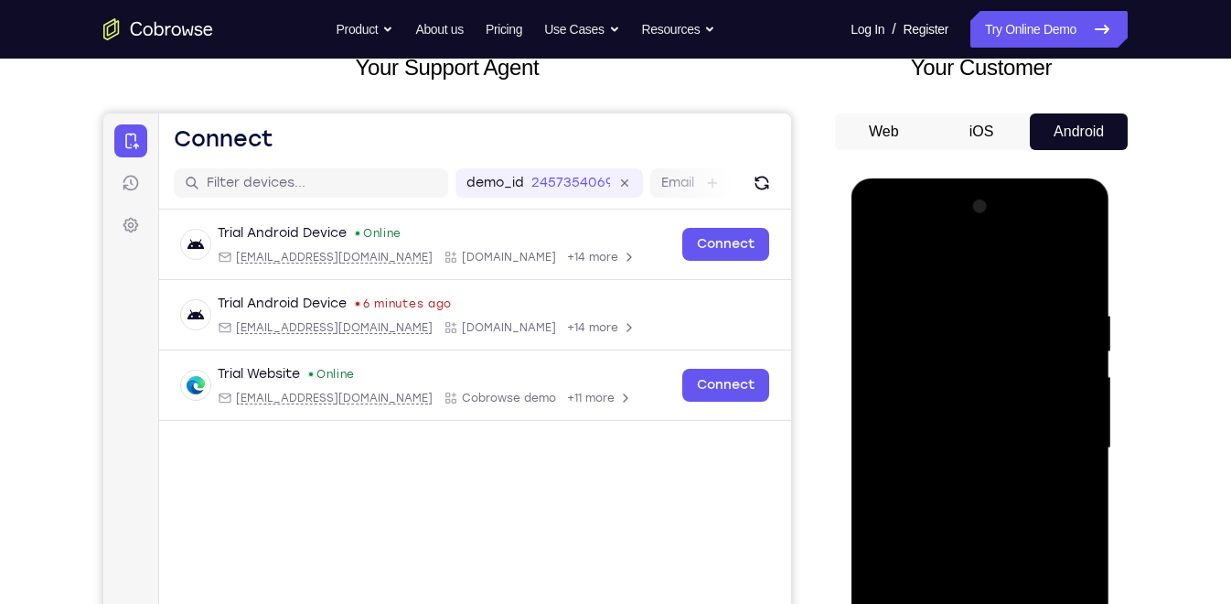
scroll to position [121, 0]
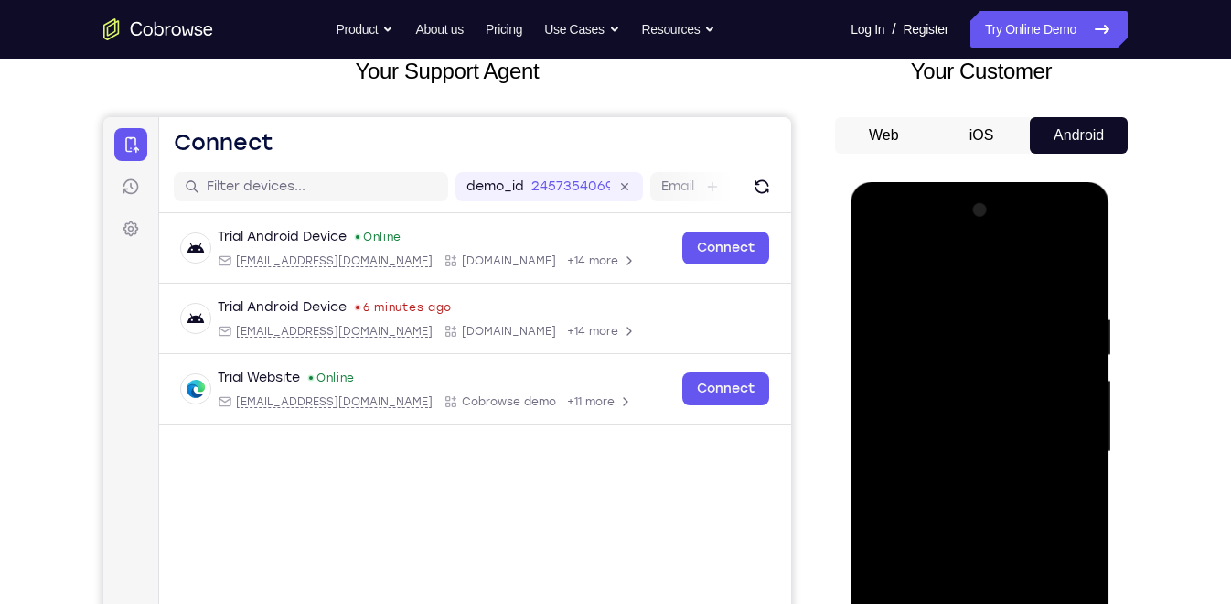
click at [1079, 297] on div at bounding box center [979, 452] width 231 height 512
click at [1076, 268] on div at bounding box center [979, 452] width 231 height 512
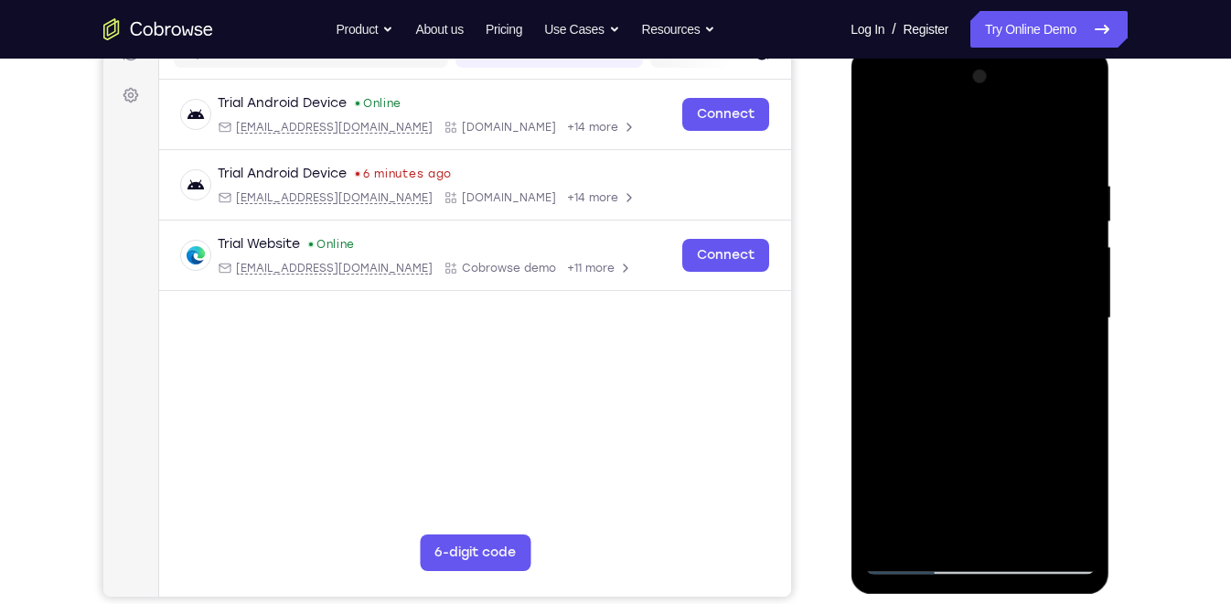
scroll to position [259, 0]
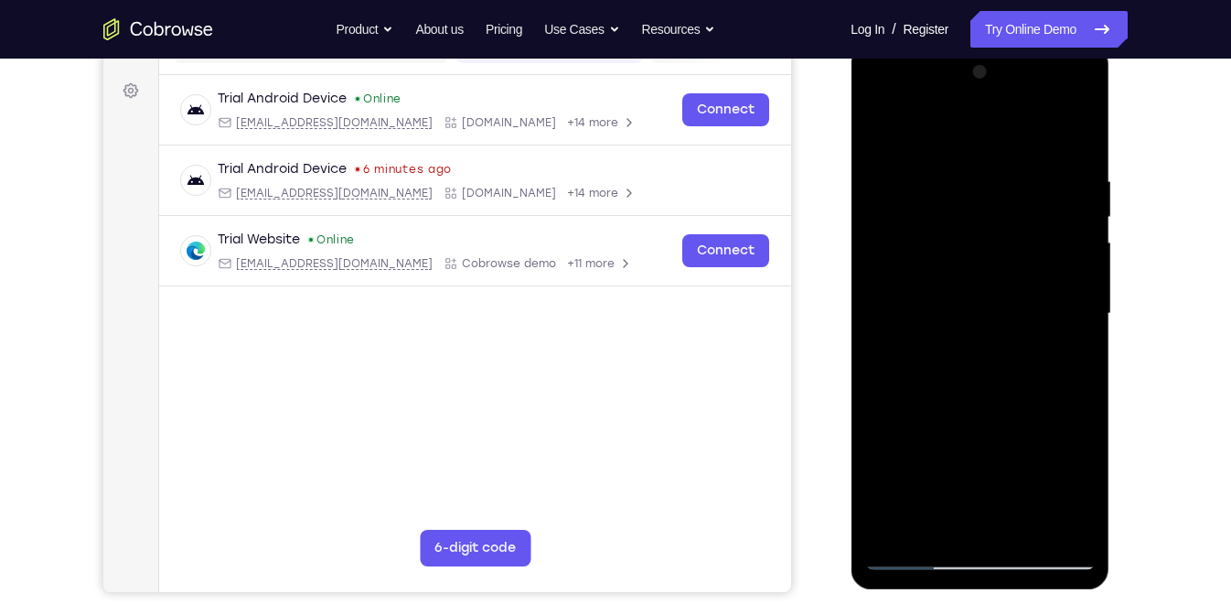
click at [894, 528] on div at bounding box center [979, 314] width 231 height 512
click at [954, 167] on div at bounding box center [979, 314] width 231 height 512
click at [1070, 138] on div at bounding box center [979, 314] width 231 height 512
click at [1014, 177] on div at bounding box center [979, 314] width 231 height 512
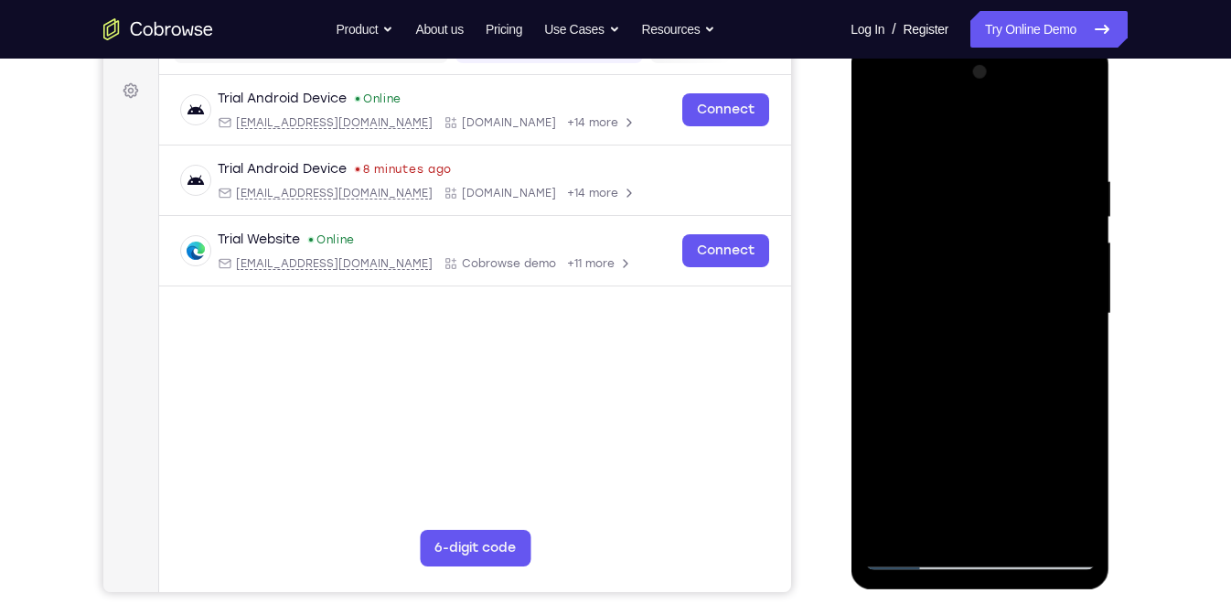
click at [1075, 134] on div at bounding box center [979, 314] width 231 height 512
drag, startPoint x: 1076, startPoint y: 172, endPoint x: 936, endPoint y: 172, distance: 140.0
click at [936, 172] on div at bounding box center [979, 314] width 231 height 512
click at [974, 172] on div at bounding box center [979, 314] width 231 height 512
click at [1077, 138] on div at bounding box center [979, 314] width 231 height 512
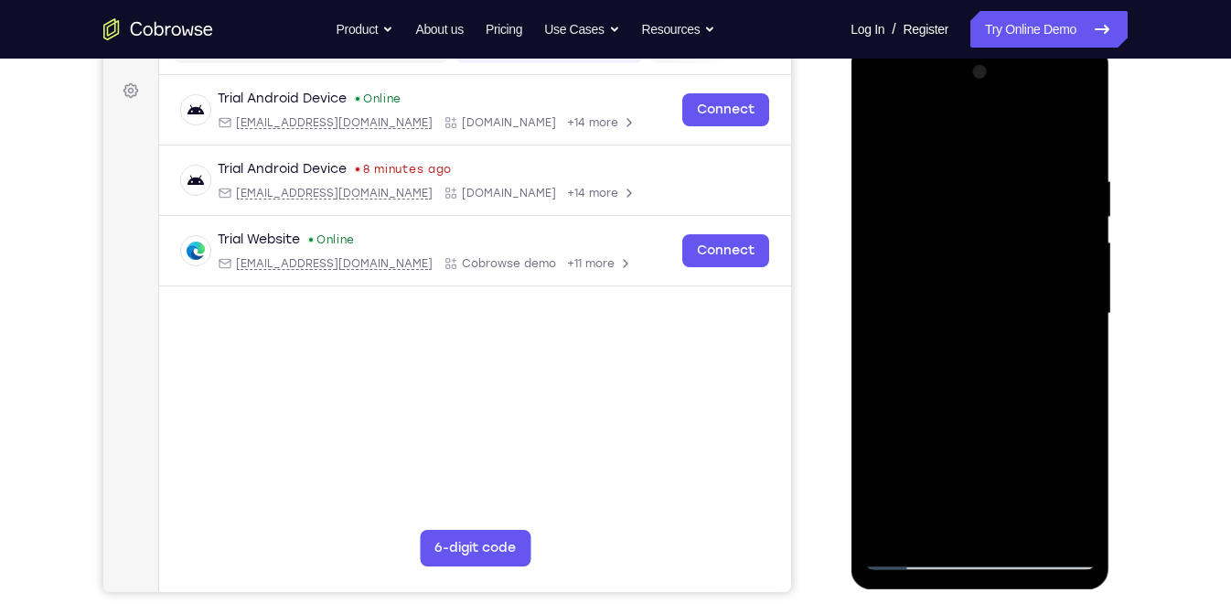
drag, startPoint x: 1049, startPoint y: 174, endPoint x: 896, endPoint y: 214, distance: 158.9
click at [896, 214] on div at bounding box center [979, 314] width 231 height 512
click at [1047, 177] on div at bounding box center [979, 314] width 231 height 512
click at [1076, 133] on div at bounding box center [979, 314] width 231 height 512
drag, startPoint x: 1076, startPoint y: 172, endPoint x: 868, endPoint y: 210, distance: 211.2
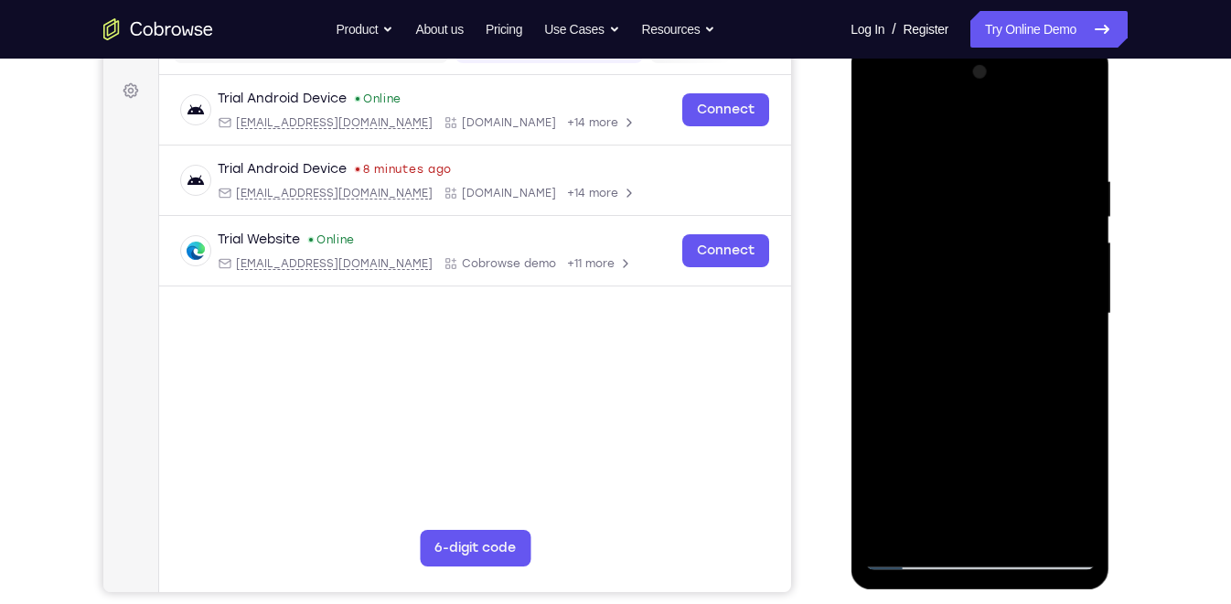
click at [868, 210] on div at bounding box center [979, 314] width 231 height 512
drag, startPoint x: 1012, startPoint y: 176, endPoint x: 916, endPoint y: 191, distance: 97.3
click at [916, 191] on div at bounding box center [979, 314] width 231 height 512
drag, startPoint x: 989, startPoint y: 307, endPoint x: 1001, endPoint y: 120, distance: 187.9
click at [1001, 120] on div at bounding box center [979, 314] width 231 height 512
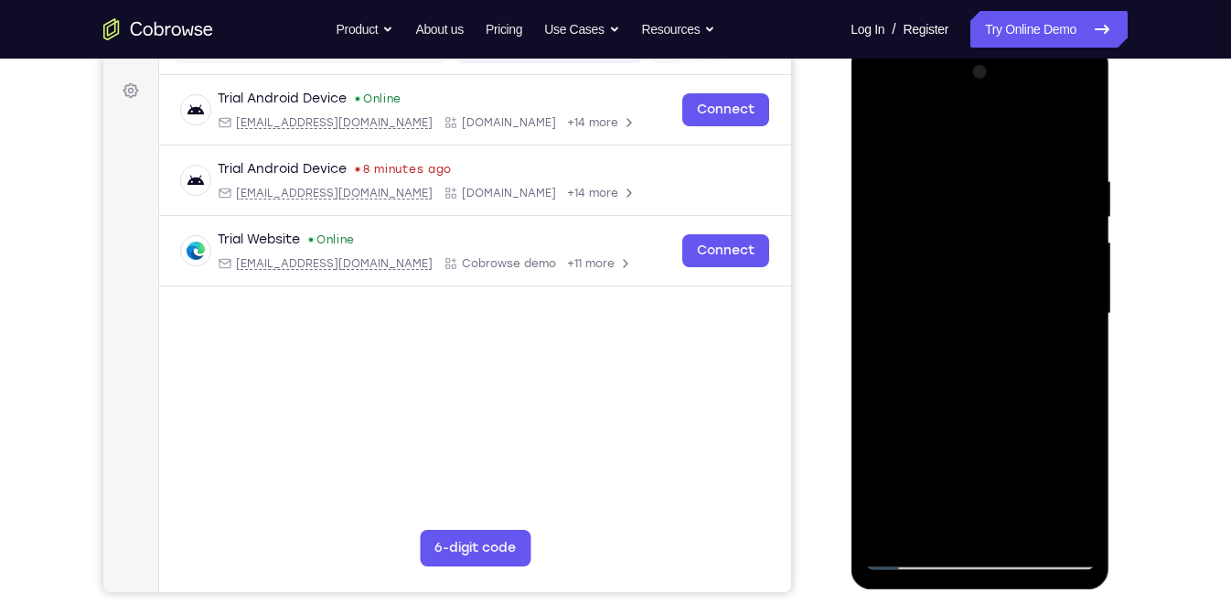
drag, startPoint x: 1001, startPoint y: 386, endPoint x: 1014, endPoint y: 203, distance: 183.5
click at [1014, 203] on div at bounding box center [979, 314] width 231 height 512
drag, startPoint x: 998, startPoint y: 389, endPoint x: 1007, endPoint y: 292, distance: 97.4
click at [1007, 292] on div at bounding box center [979, 314] width 231 height 512
click at [888, 528] on div at bounding box center [979, 314] width 231 height 512
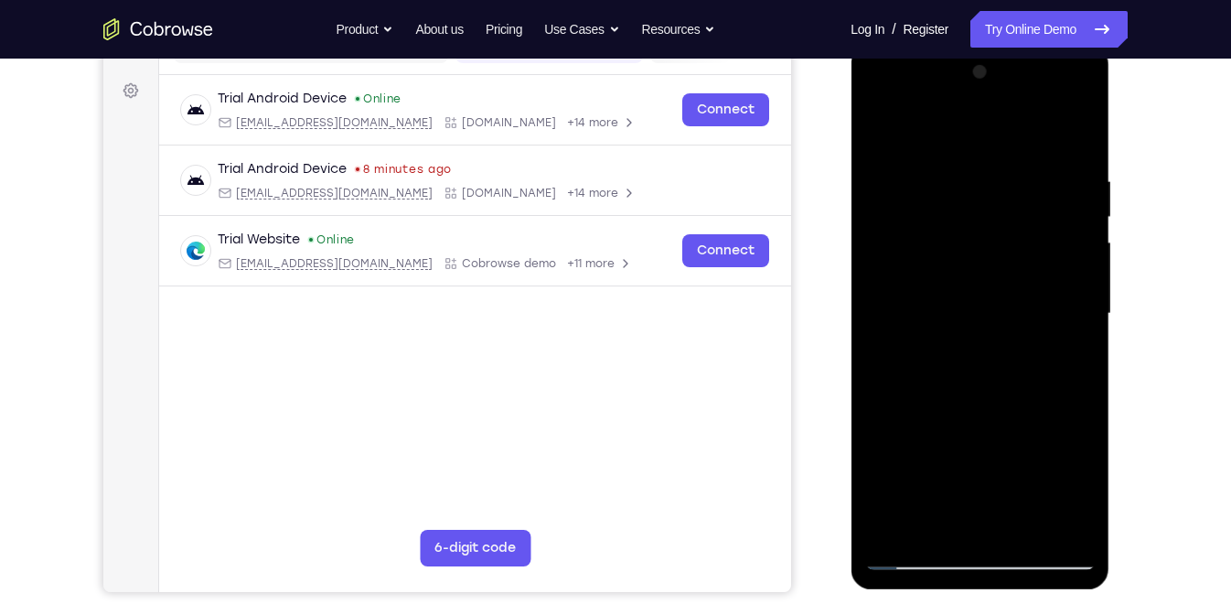
click at [888, 528] on div at bounding box center [979, 314] width 231 height 512
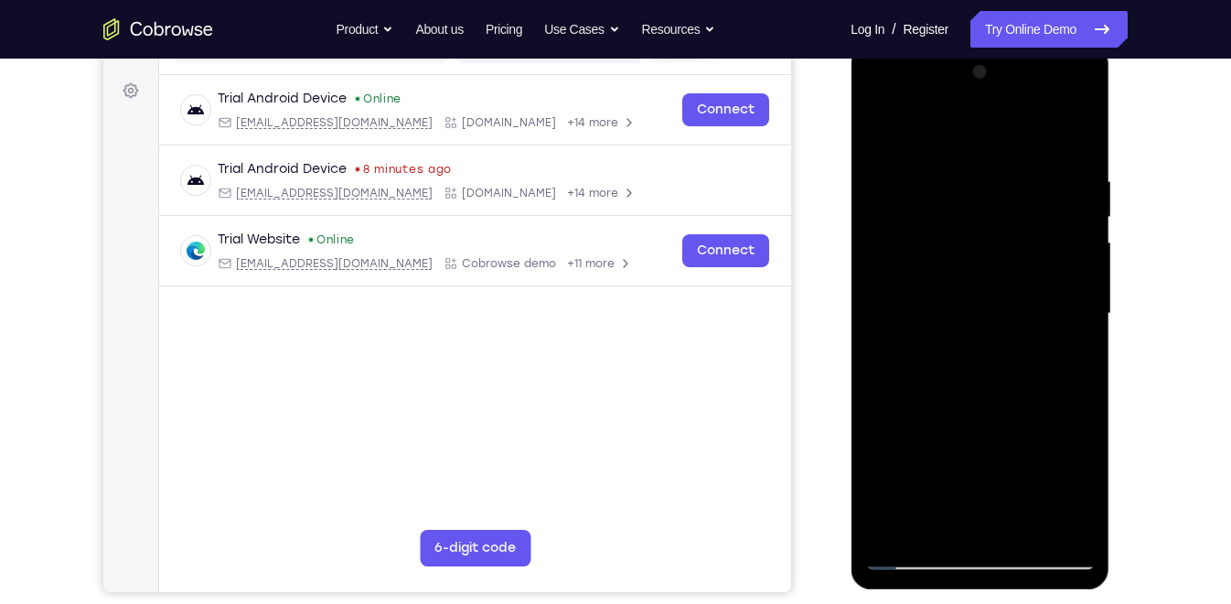
click at [888, 528] on div at bounding box center [979, 314] width 231 height 512
click at [912, 227] on div at bounding box center [979, 314] width 231 height 512
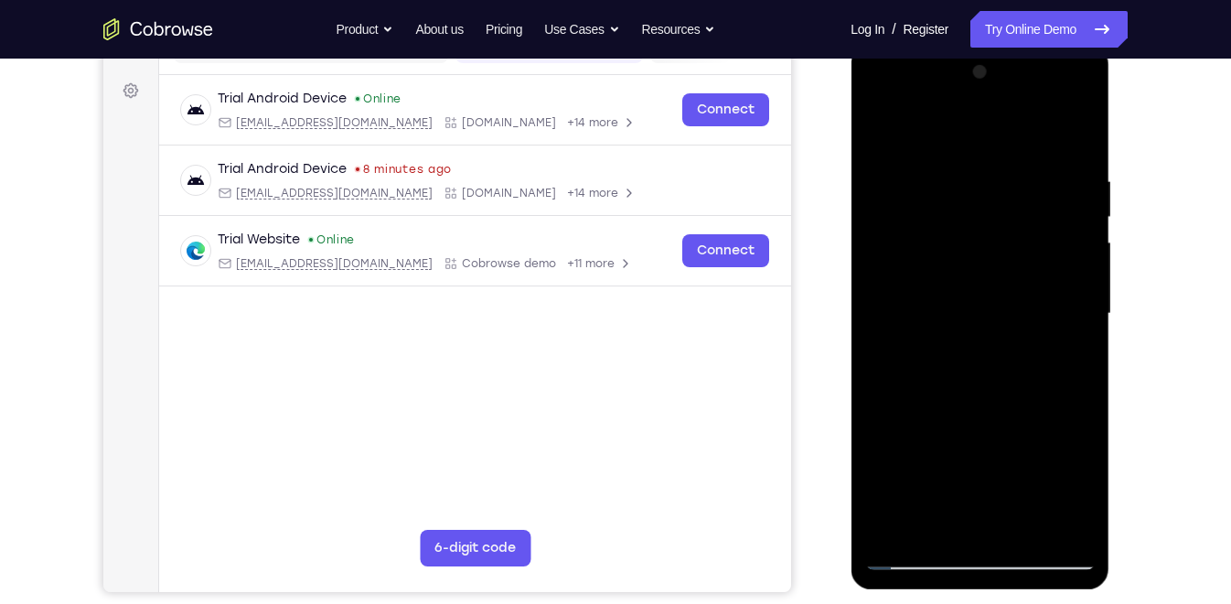
drag, startPoint x: 959, startPoint y: 379, endPoint x: 990, endPoint y: 234, distance: 147.8
click at [990, 234] on div at bounding box center [979, 314] width 231 height 512
drag, startPoint x: 1003, startPoint y: 368, endPoint x: 1003, endPoint y: 316, distance: 52.1
click at [1003, 316] on div at bounding box center [979, 314] width 231 height 512
click at [1047, 377] on div at bounding box center [979, 314] width 231 height 512
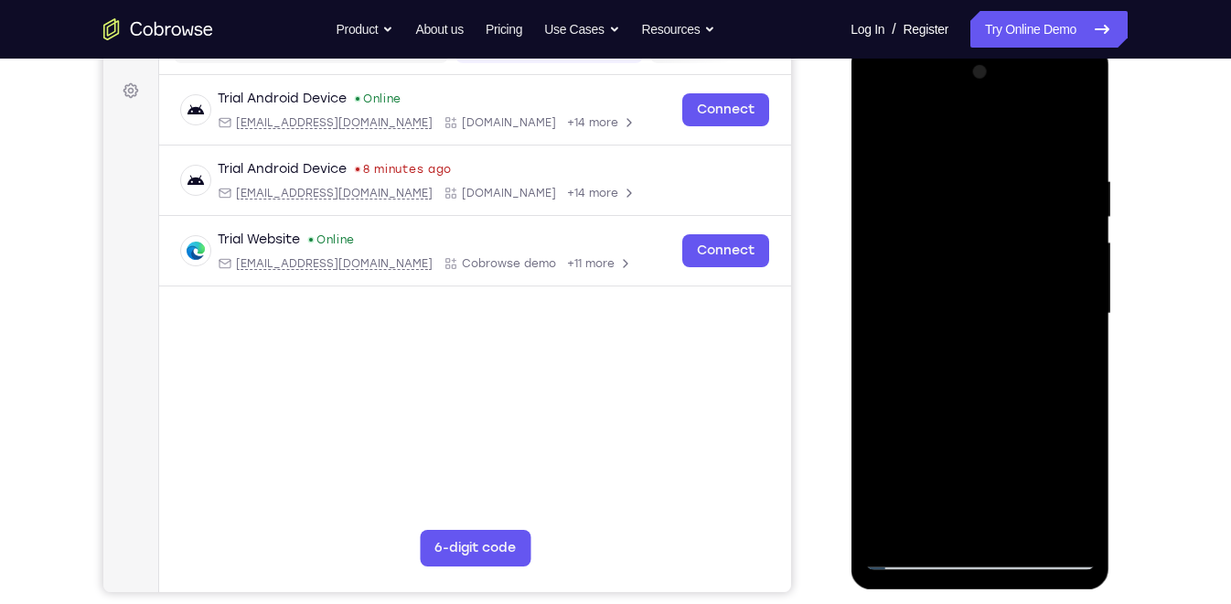
click at [890, 421] on div at bounding box center [979, 314] width 231 height 512
click at [1087, 209] on div at bounding box center [979, 314] width 231 height 512
click at [1081, 214] on div at bounding box center [979, 314] width 231 height 512
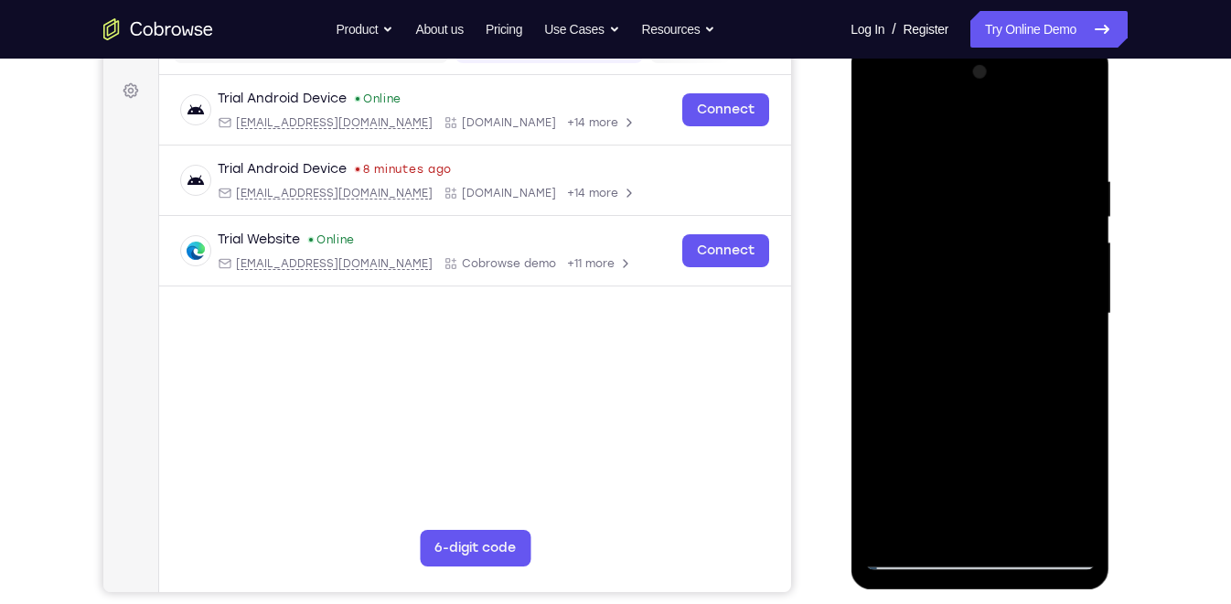
click at [886, 124] on div at bounding box center [979, 314] width 231 height 512
drag, startPoint x: 984, startPoint y: 345, endPoint x: 988, endPoint y: 267, distance: 77.8
click at [988, 267] on div at bounding box center [979, 314] width 231 height 512
drag, startPoint x: 1004, startPoint y: 449, endPoint x: 1007, endPoint y: 327, distance: 122.6
click at [1007, 327] on div at bounding box center [979, 314] width 231 height 512
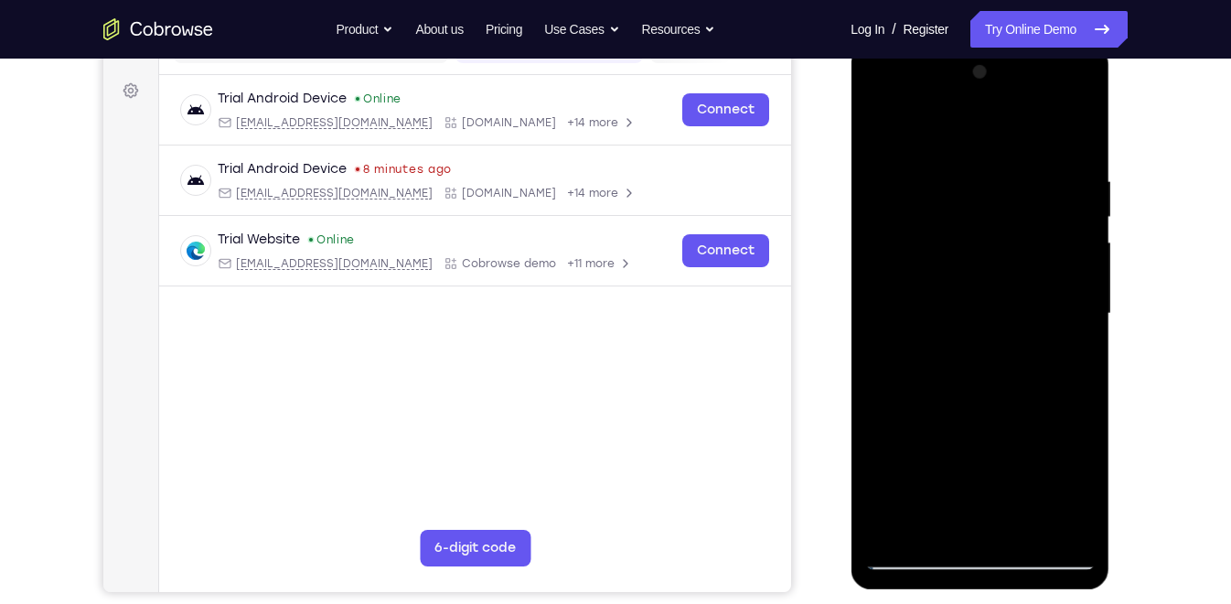
click at [915, 371] on div at bounding box center [979, 314] width 231 height 512
drag, startPoint x: 1014, startPoint y: 329, endPoint x: 1021, endPoint y: 387, distance: 58.0
click at [1021, 387] on div at bounding box center [979, 314] width 231 height 512
click at [1015, 465] on div at bounding box center [979, 314] width 231 height 512
click at [1084, 274] on div at bounding box center [979, 314] width 231 height 512
